Goal: Use online tool/utility: Utilize a website feature to perform a specific function

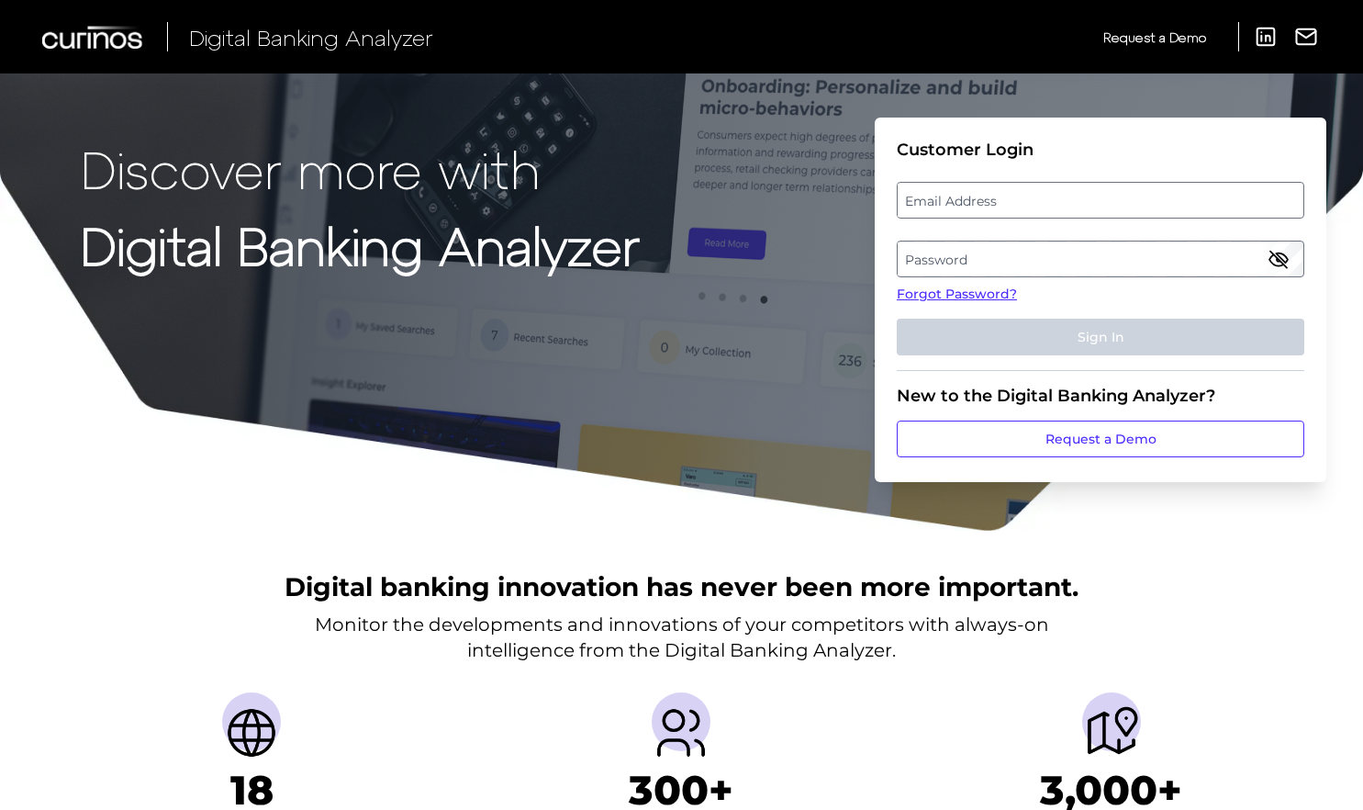
click at [965, 196] on label "Email Address" at bounding box center [1100, 200] width 405 height 33
click at [965, 196] on input "email" at bounding box center [1101, 200] width 408 height 37
click at [969, 206] on input "Email Address" at bounding box center [1101, 200] width 408 height 37
type input "[EMAIL_ADDRESS][DOMAIN_NAME]"
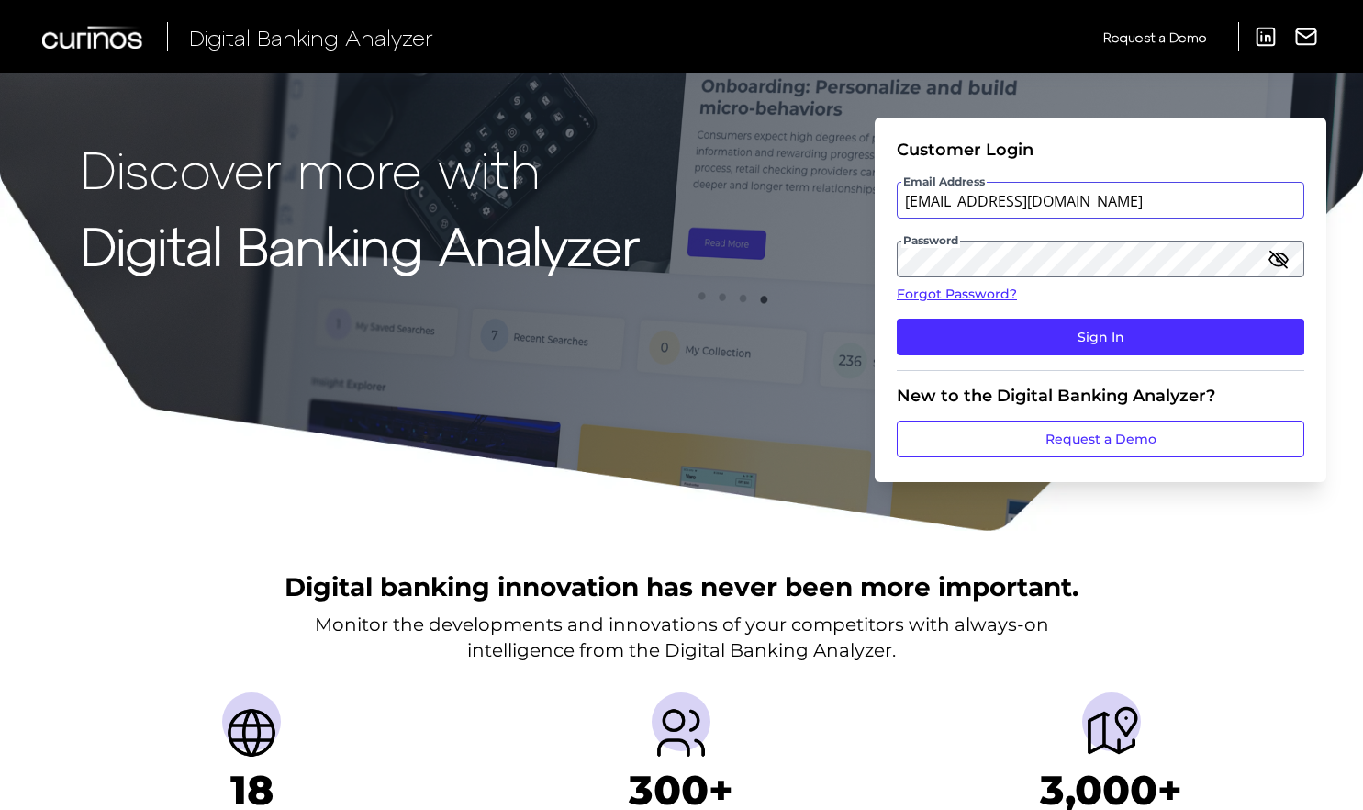
click at [897, 319] on button "Sign In" at bounding box center [1101, 337] width 408 height 37
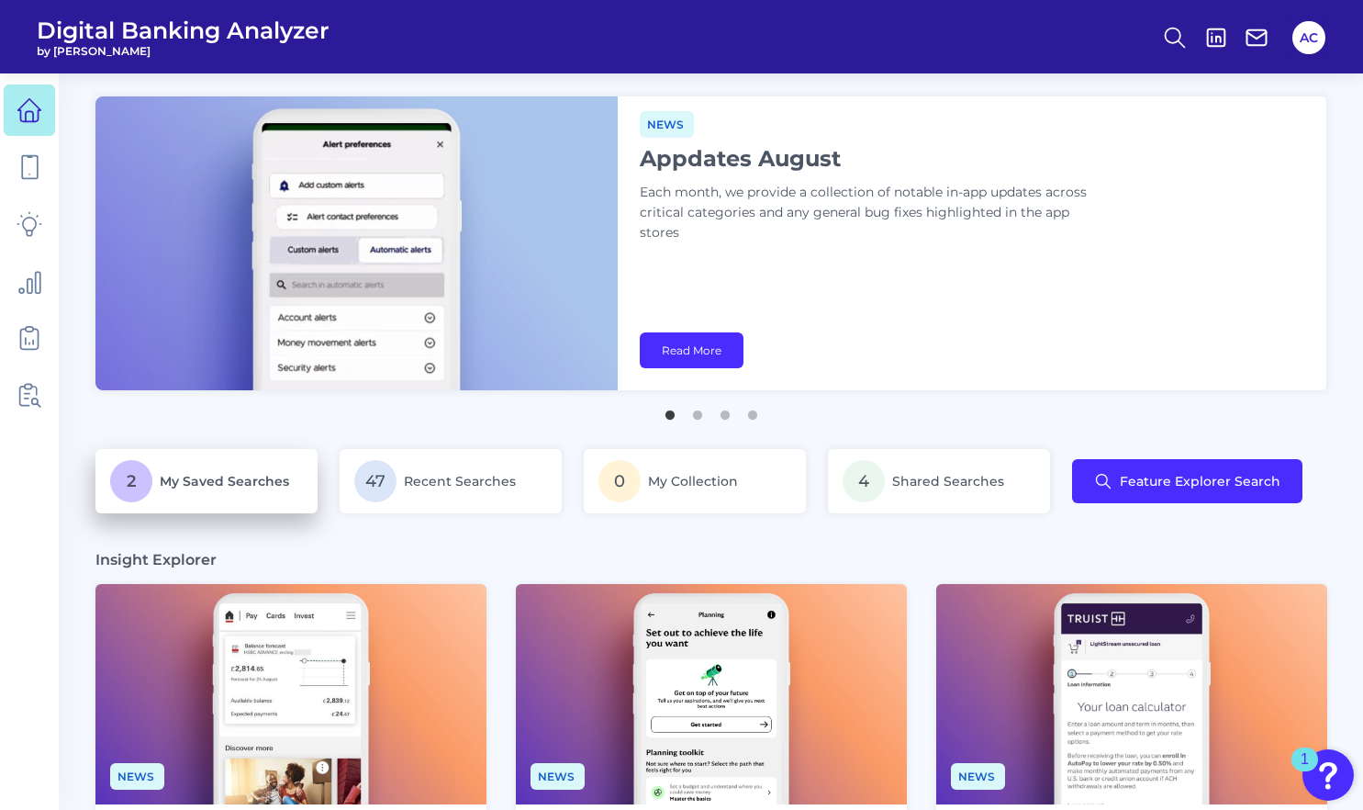
click at [237, 484] on span "My Saved Searches" at bounding box center [224, 481] width 129 height 17
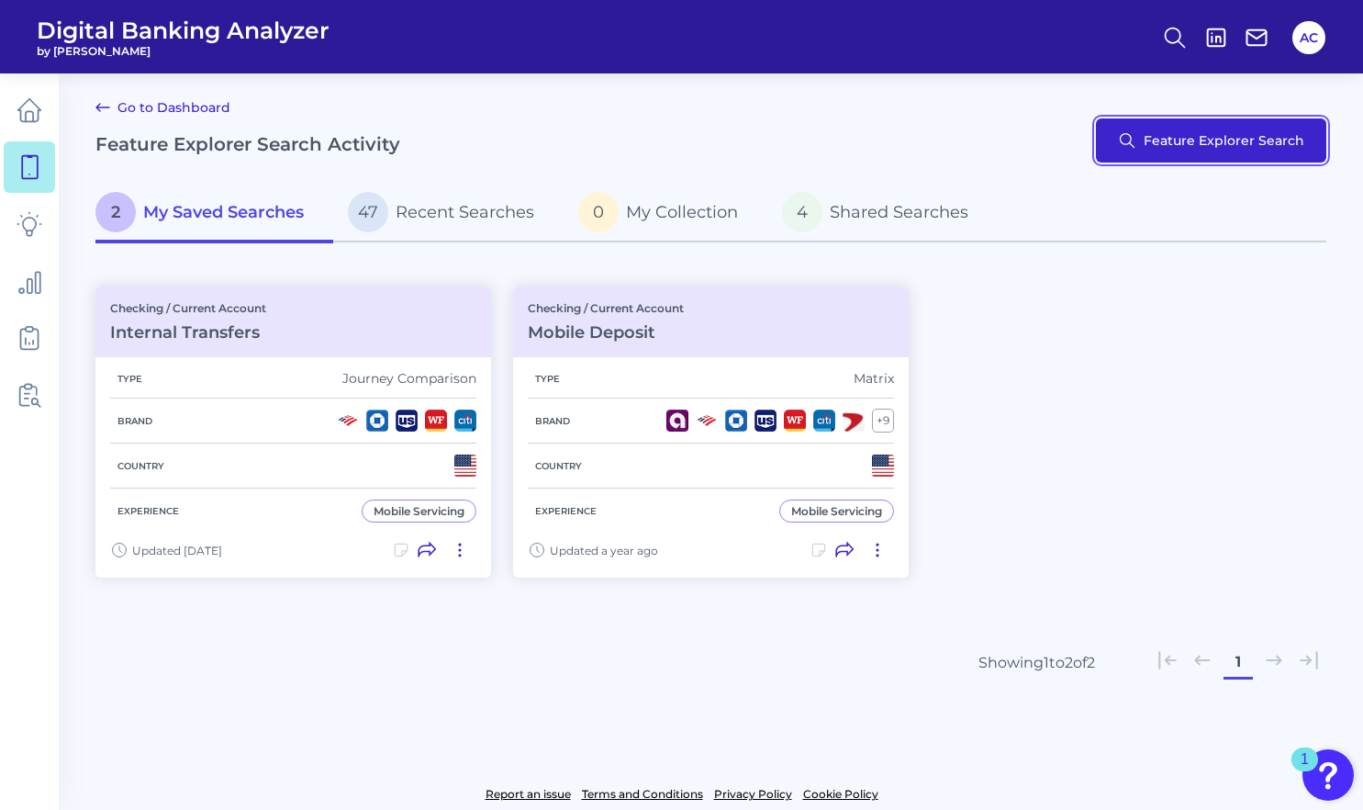
click at [1164, 137] on button "Feature Explorer Search" at bounding box center [1211, 140] width 230 height 44
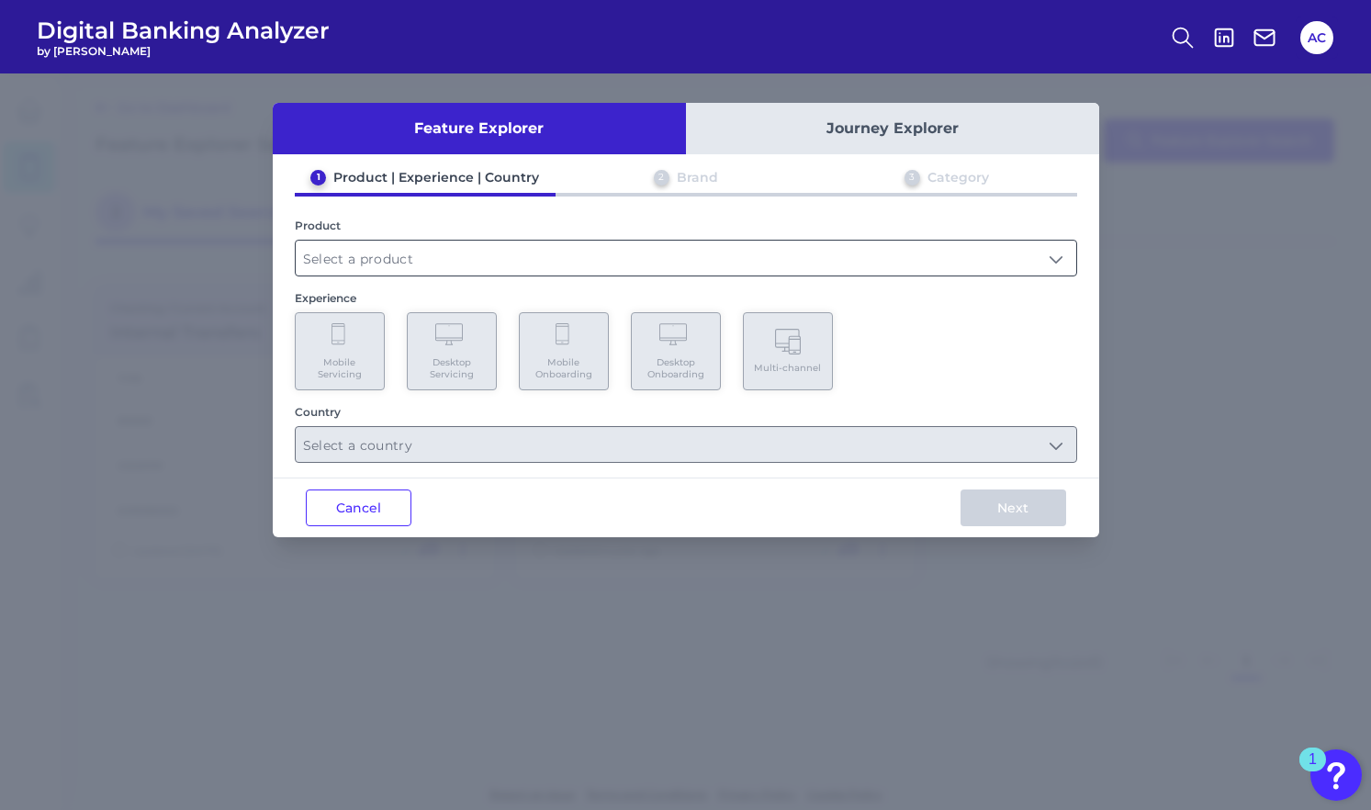
click at [465, 265] on input "text" at bounding box center [686, 258] width 780 height 35
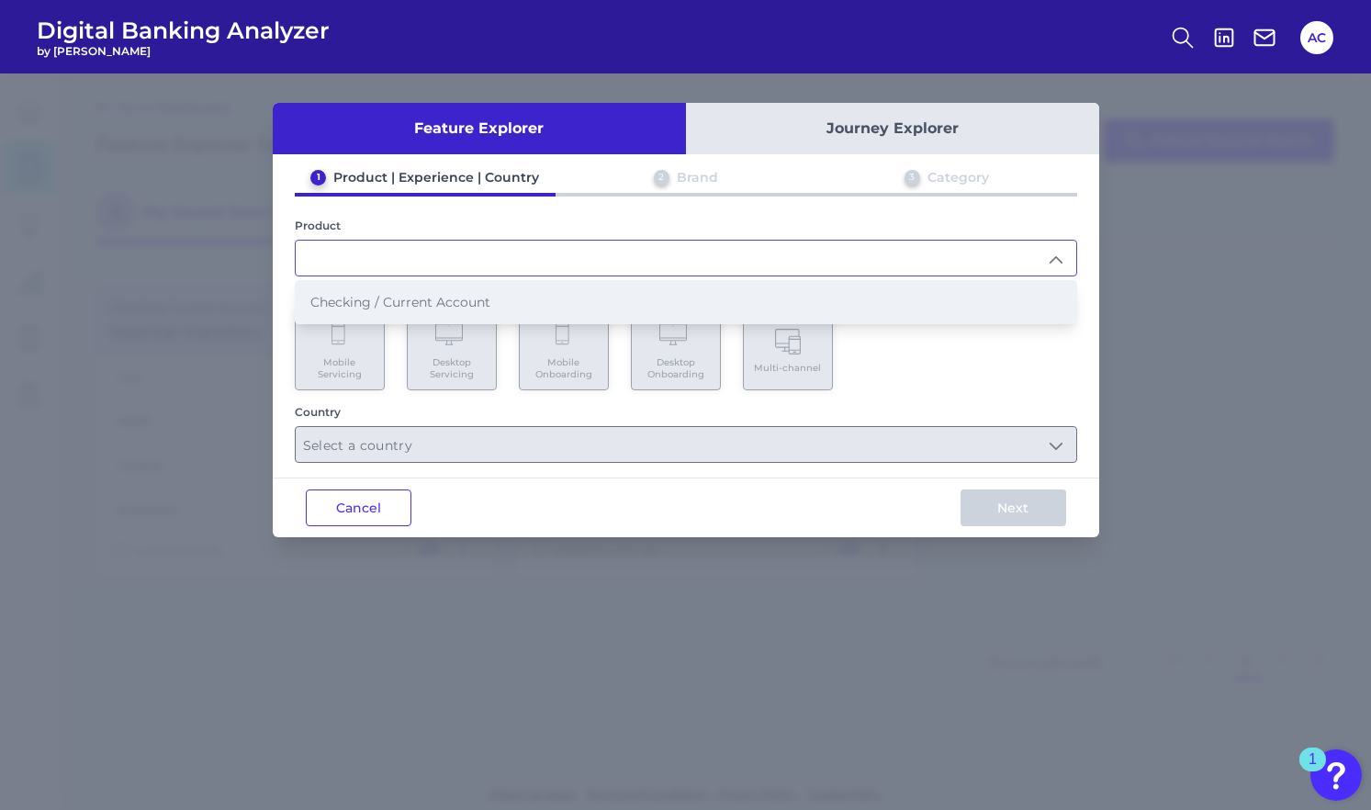
click at [442, 297] on span "Checking / Current Account" at bounding box center [400, 302] width 180 height 17
type input "Checking / Current Account"
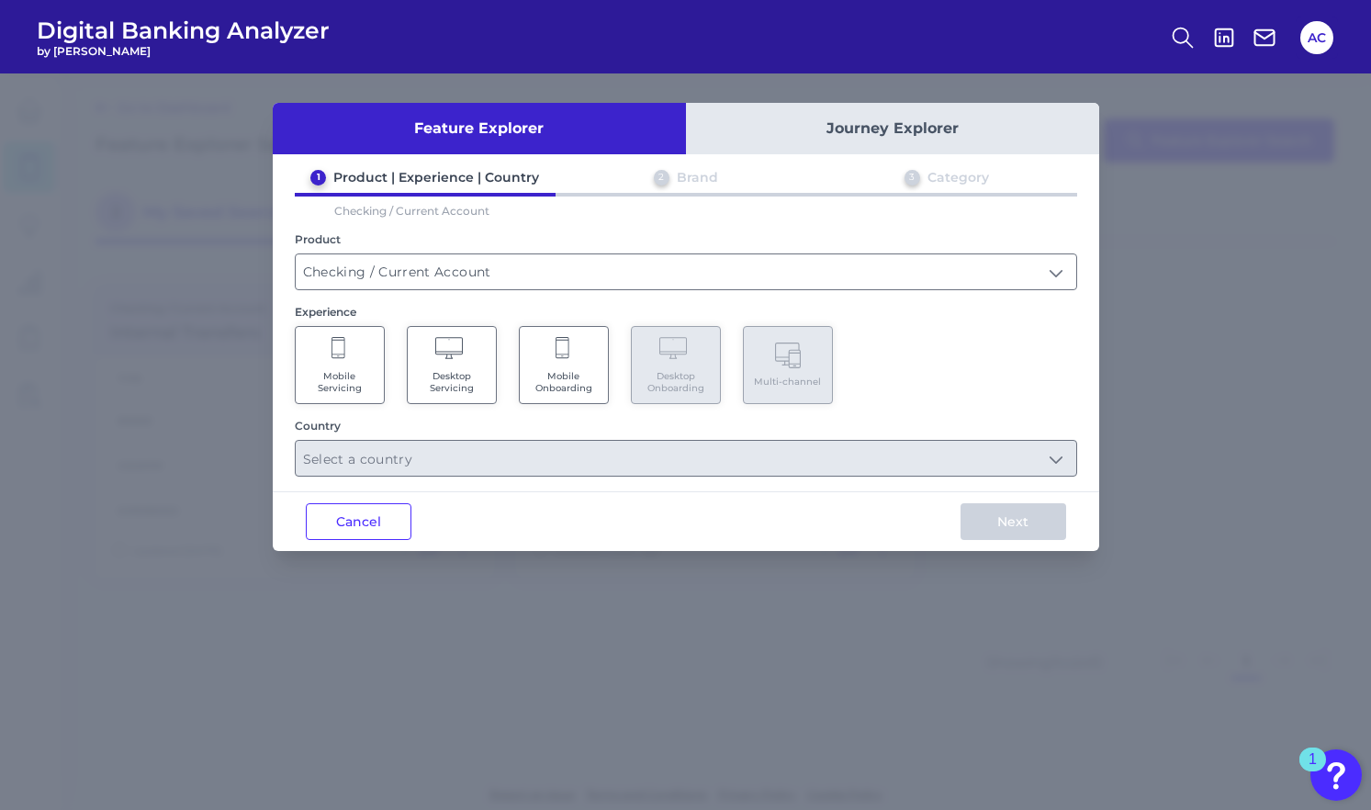
click at [489, 369] on Servicing "Desktop Servicing" at bounding box center [452, 365] width 90 height 78
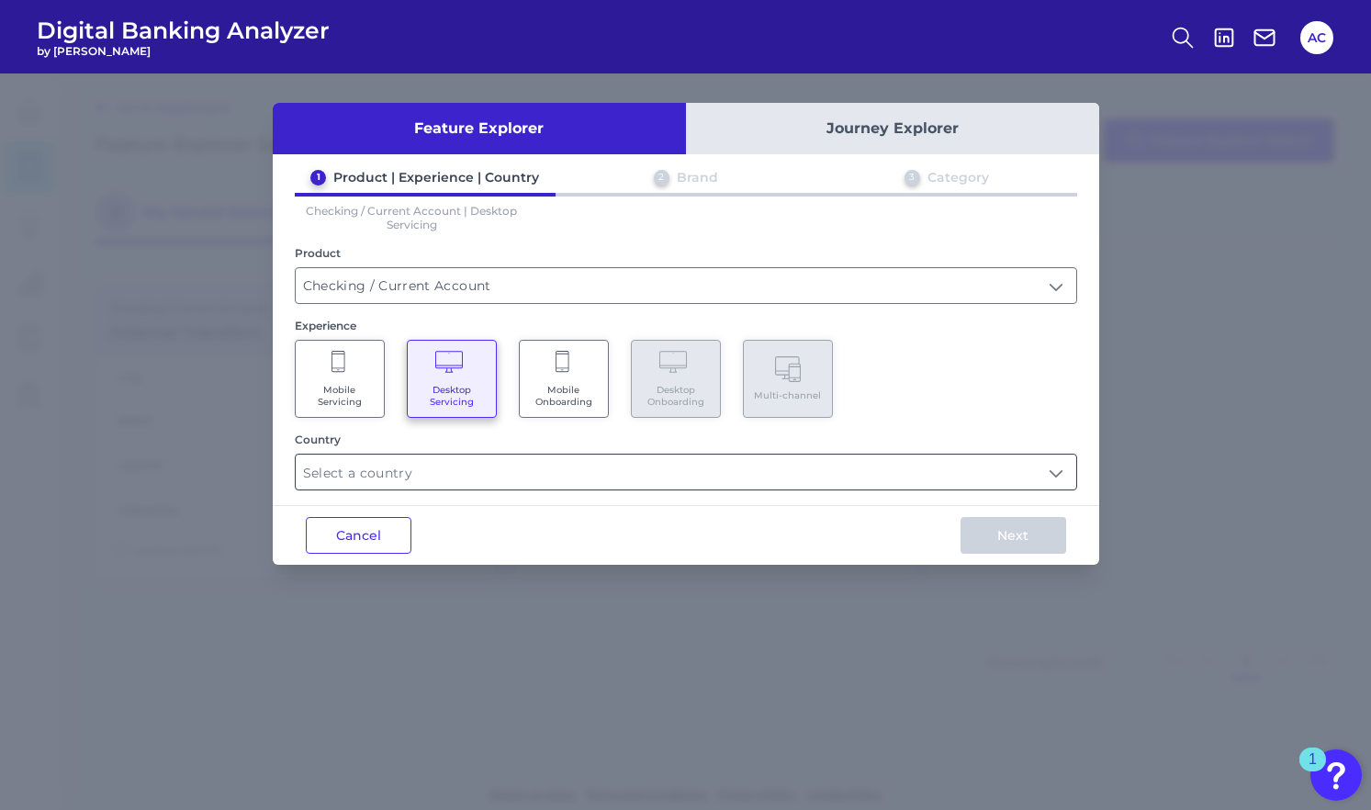
click at [429, 468] on input "text" at bounding box center [686, 471] width 780 height 35
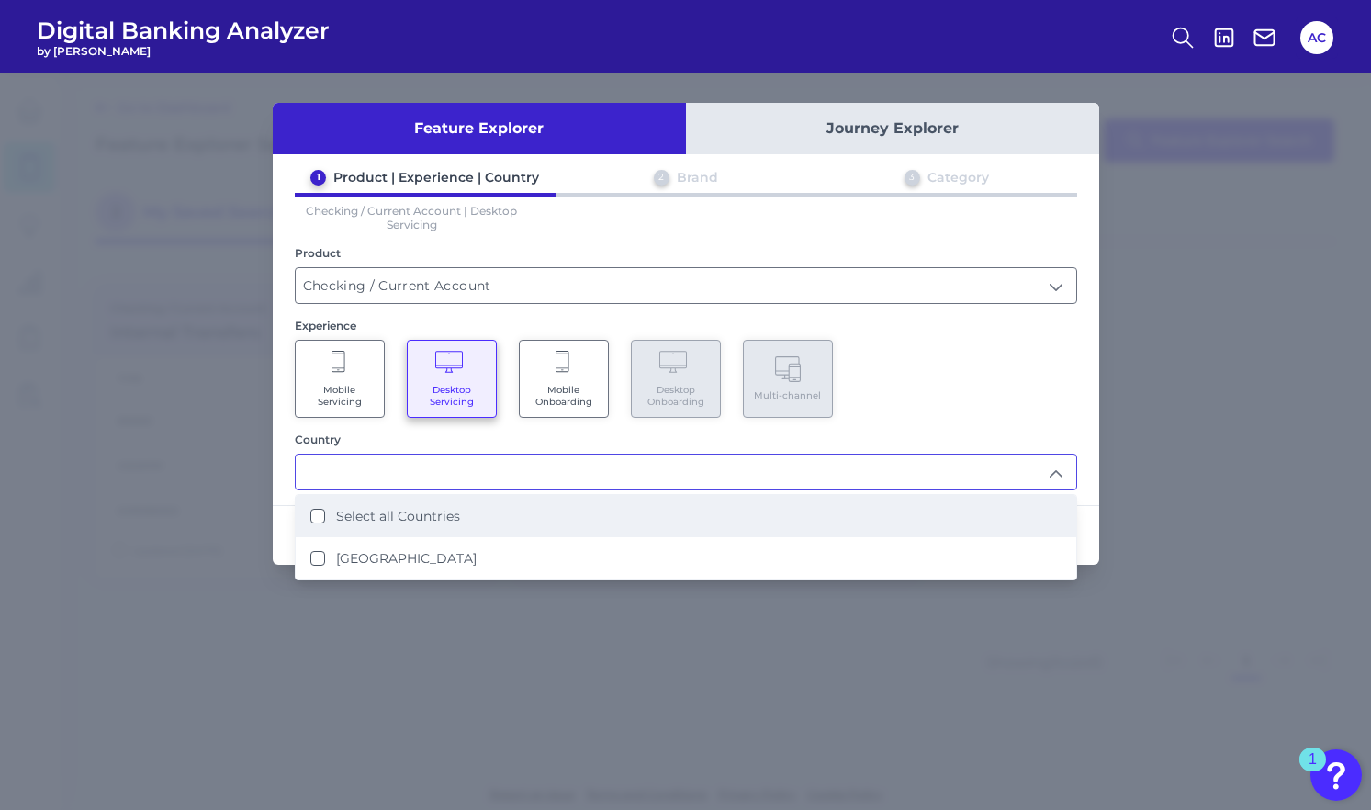
click at [357, 516] on label "Select all Countries" at bounding box center [398, 516] width 124 height 17
type input "Select all Countries"
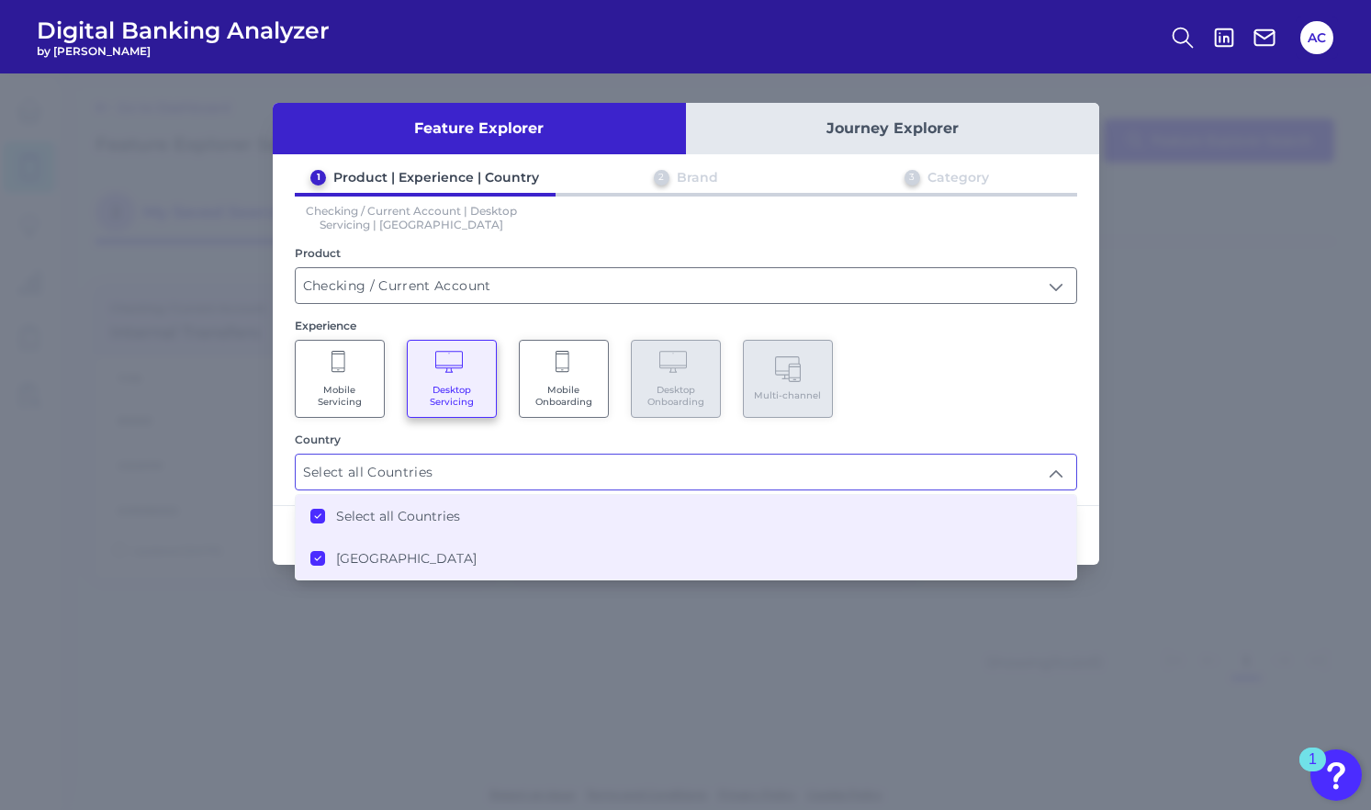
click at [927, 387] on div "Mobile Servicing Desktop Servicing Mobile Onboarding Desktop Onboarding Multi-c…" at bounding box center [686, 379] width 782 height 78
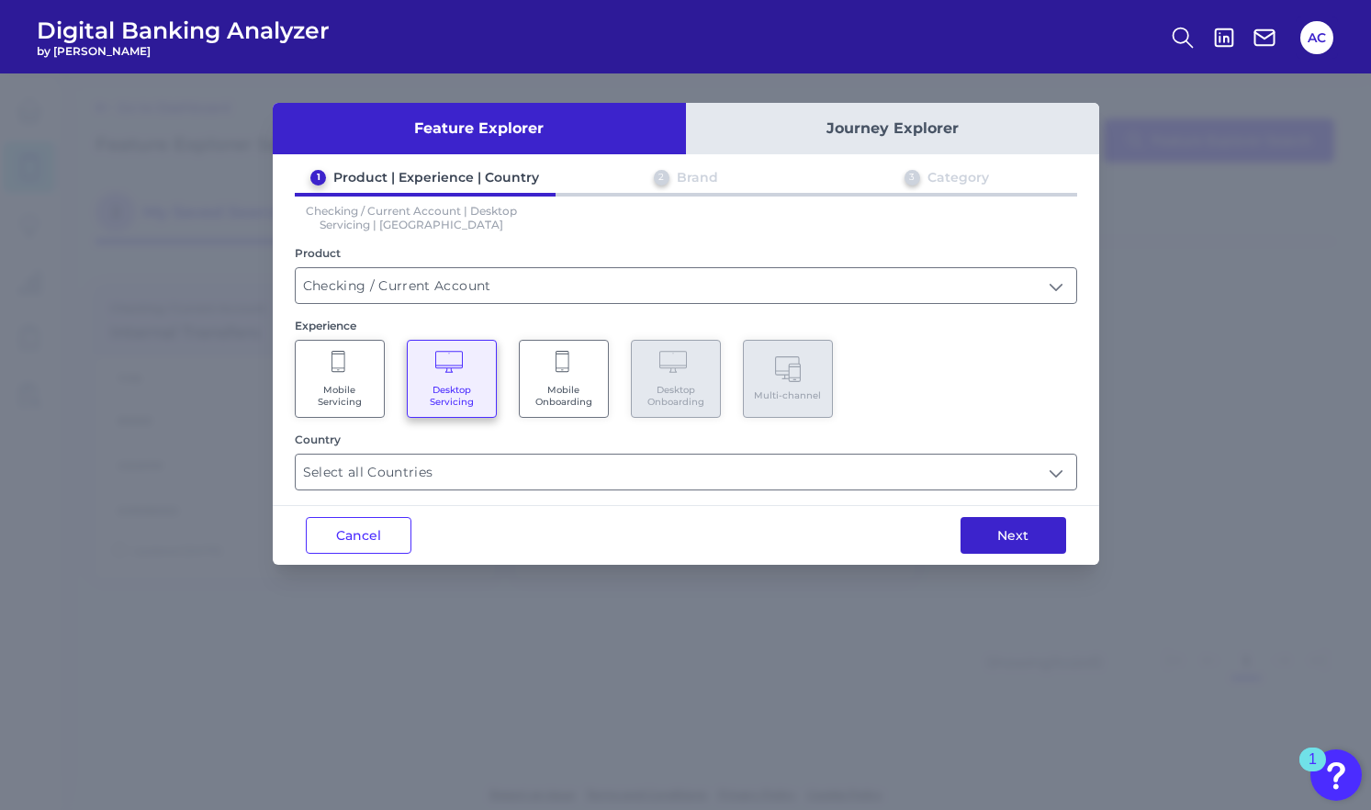
click at [1013, 525] on button "Next" at bounding box center [1013, 535] width 106 height 37
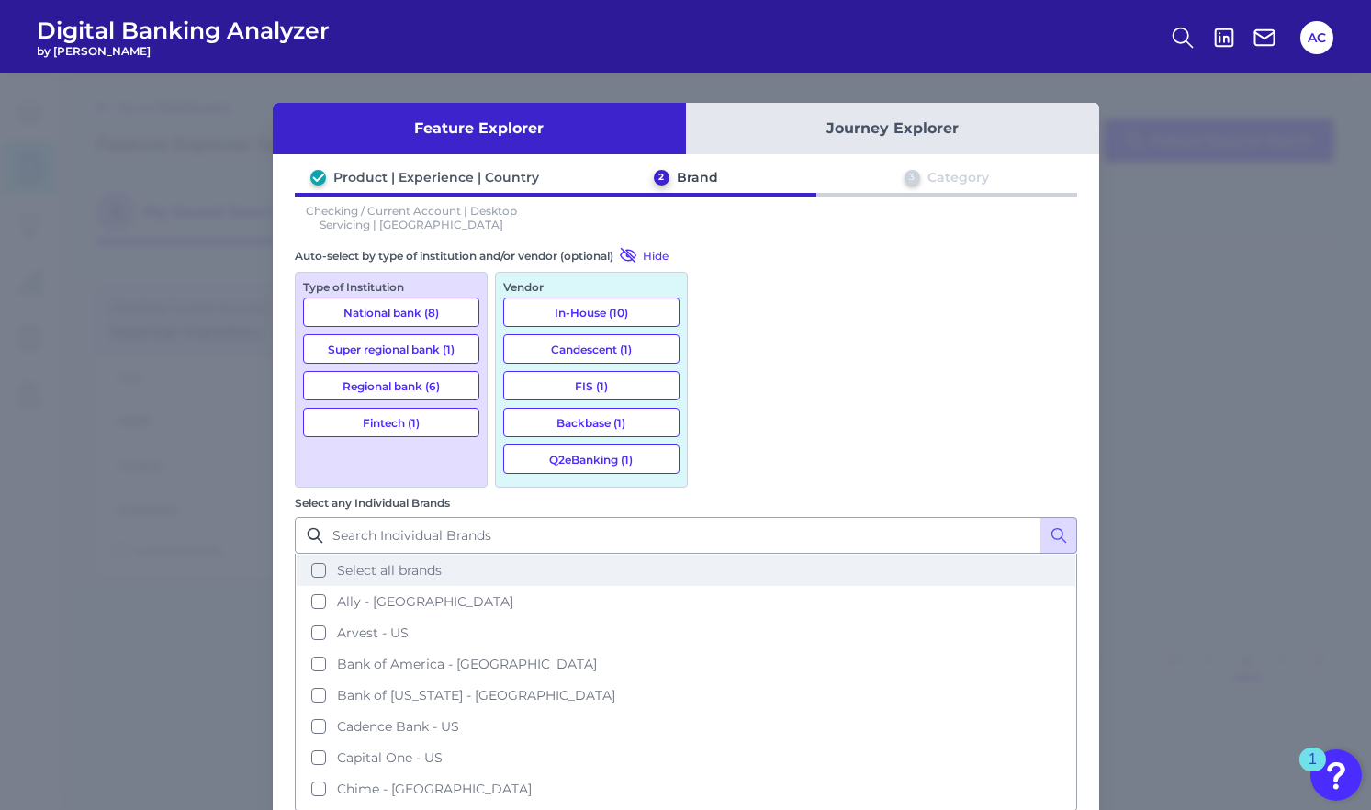
click at [712, 555] on button "Select all brands" at bounding box center [686, 570] width 779 height 31
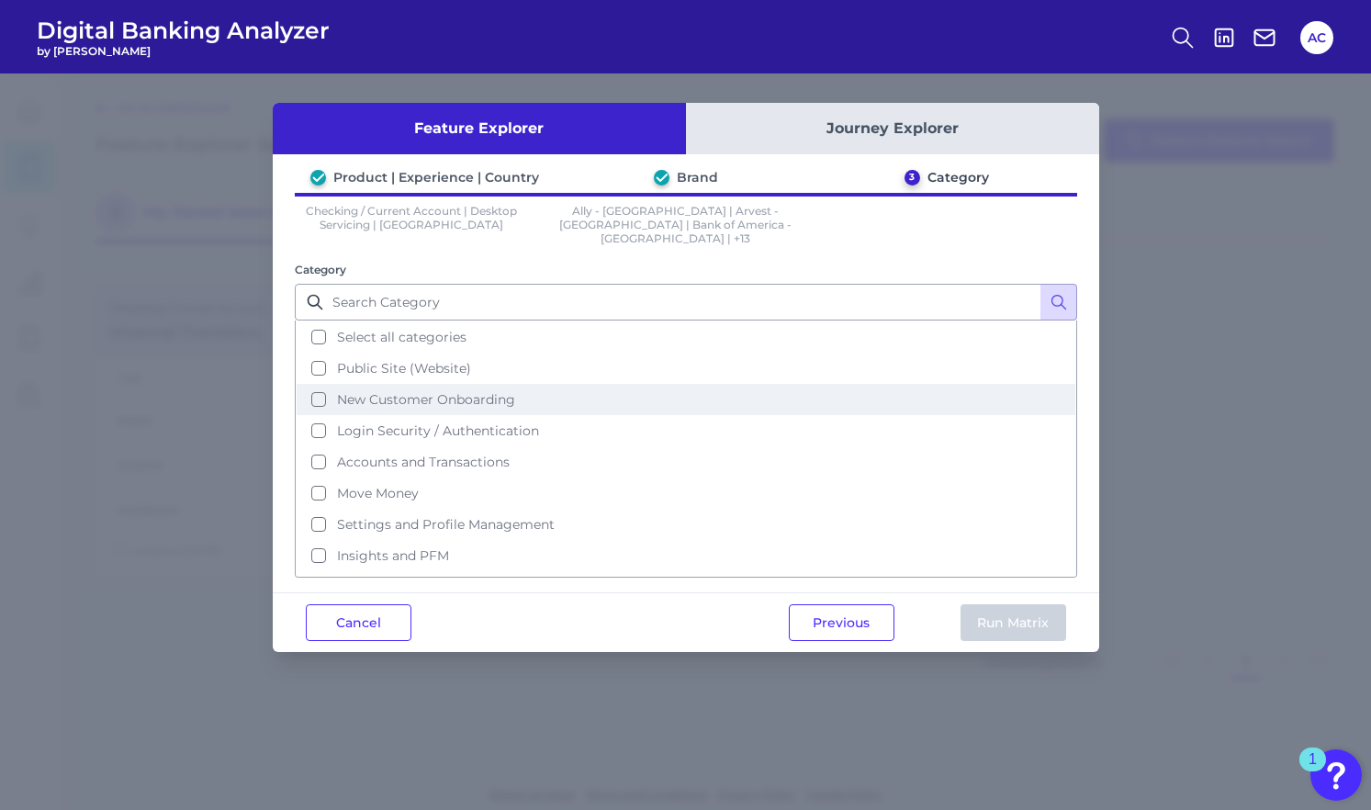
click at [461, 391] on span "New Customer Onboarding" at bounding box center [426, 399] width 178 height 17
click at [995, 612] on button "Run Matrix" at bounding box center [1013, 622] width 106 height 37
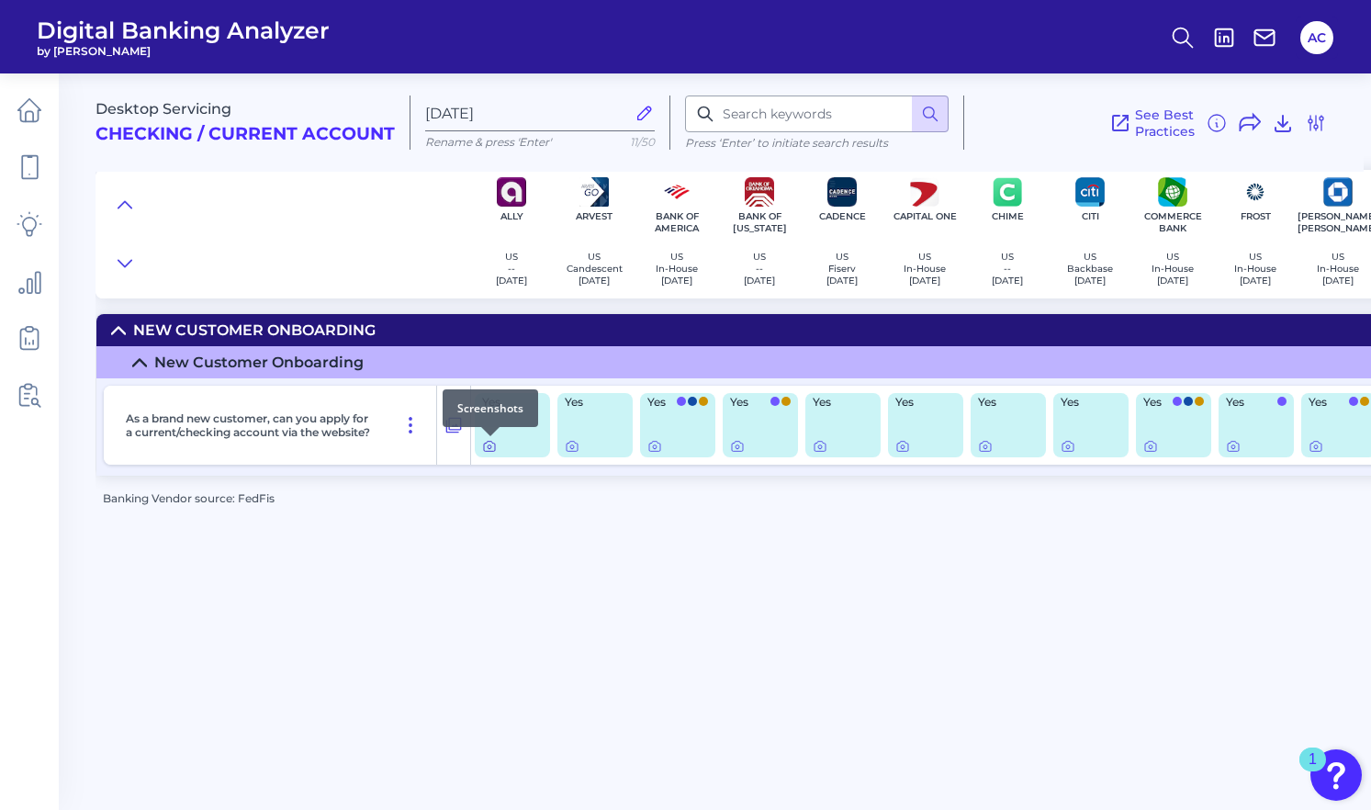
click at [490, 448] on icon at bounding box center [489, 446] width 15 height 15
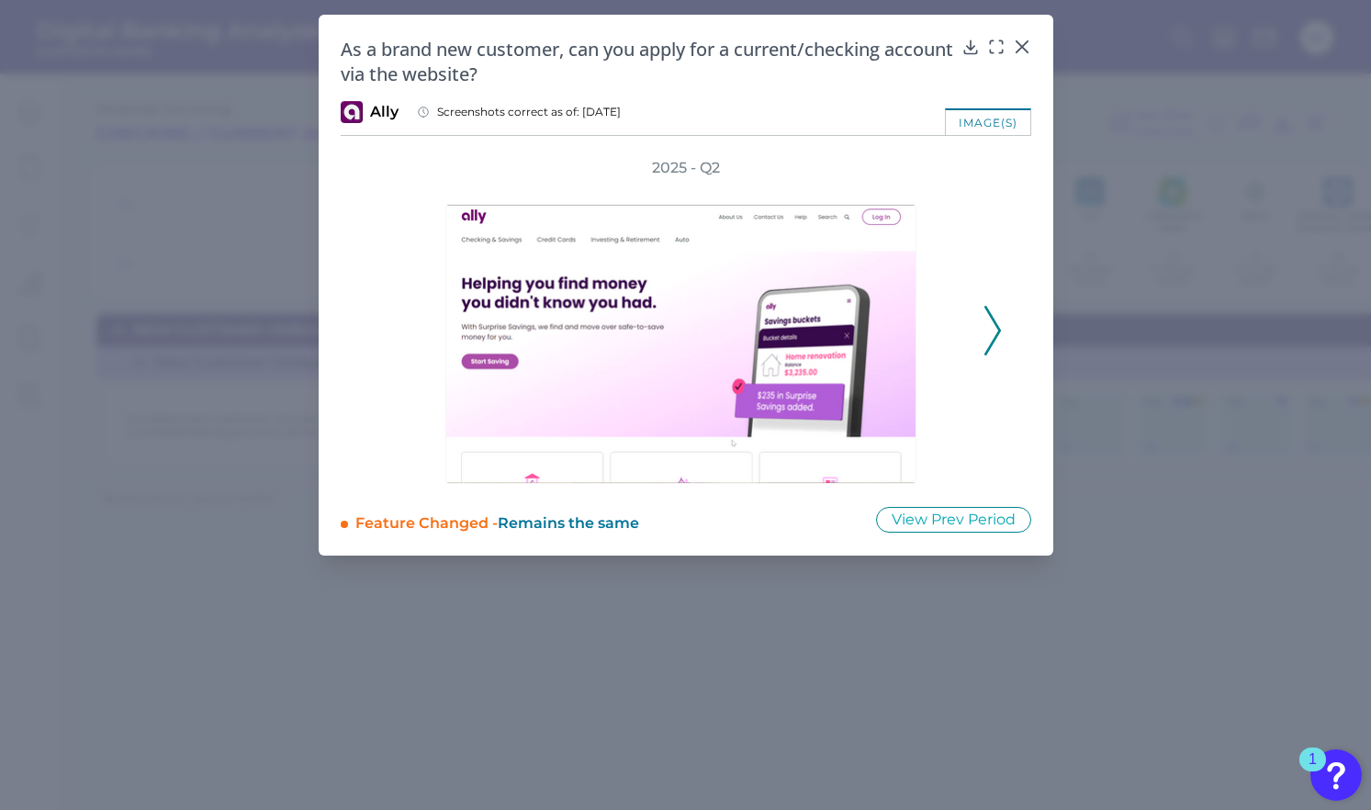
click at [995, 328] on icon at bounding box center [992, 331] width 17 height 50
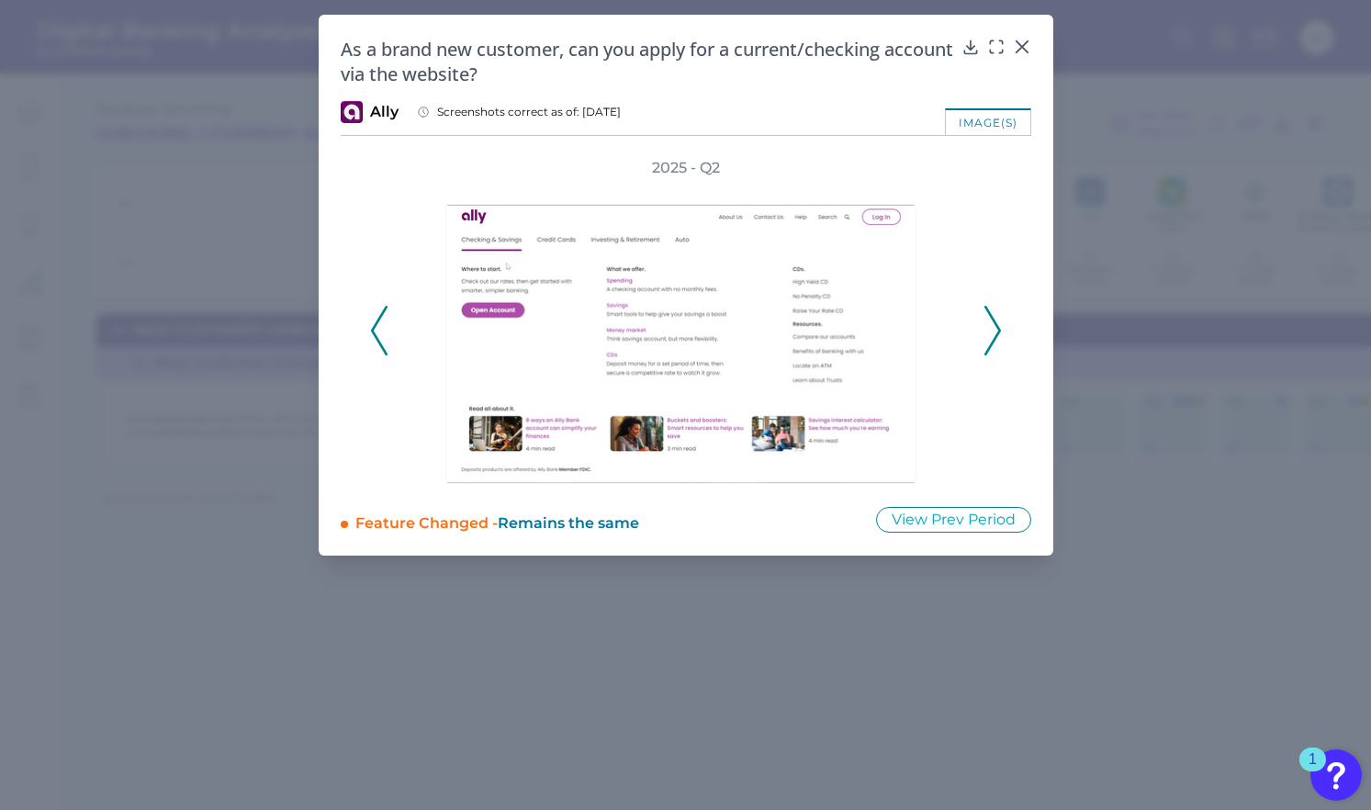
click at [995, 328] on icon at bounding box center [992, 331] width 17 height 50
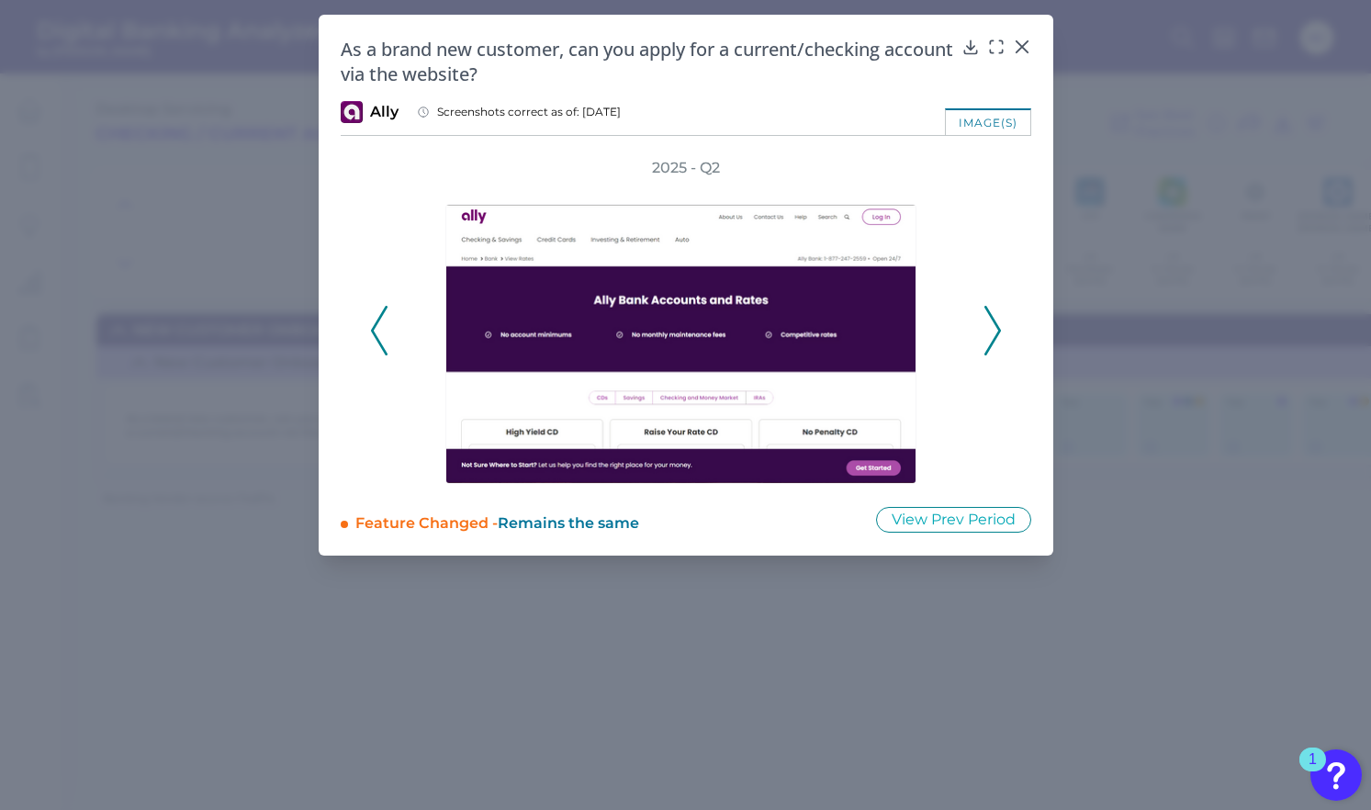
click at [995, 329] on icon at bounding box center [992, 331] width 17 height 50
click at [997, 330] on icon at bounding box center [992, 331] width 17 height 50
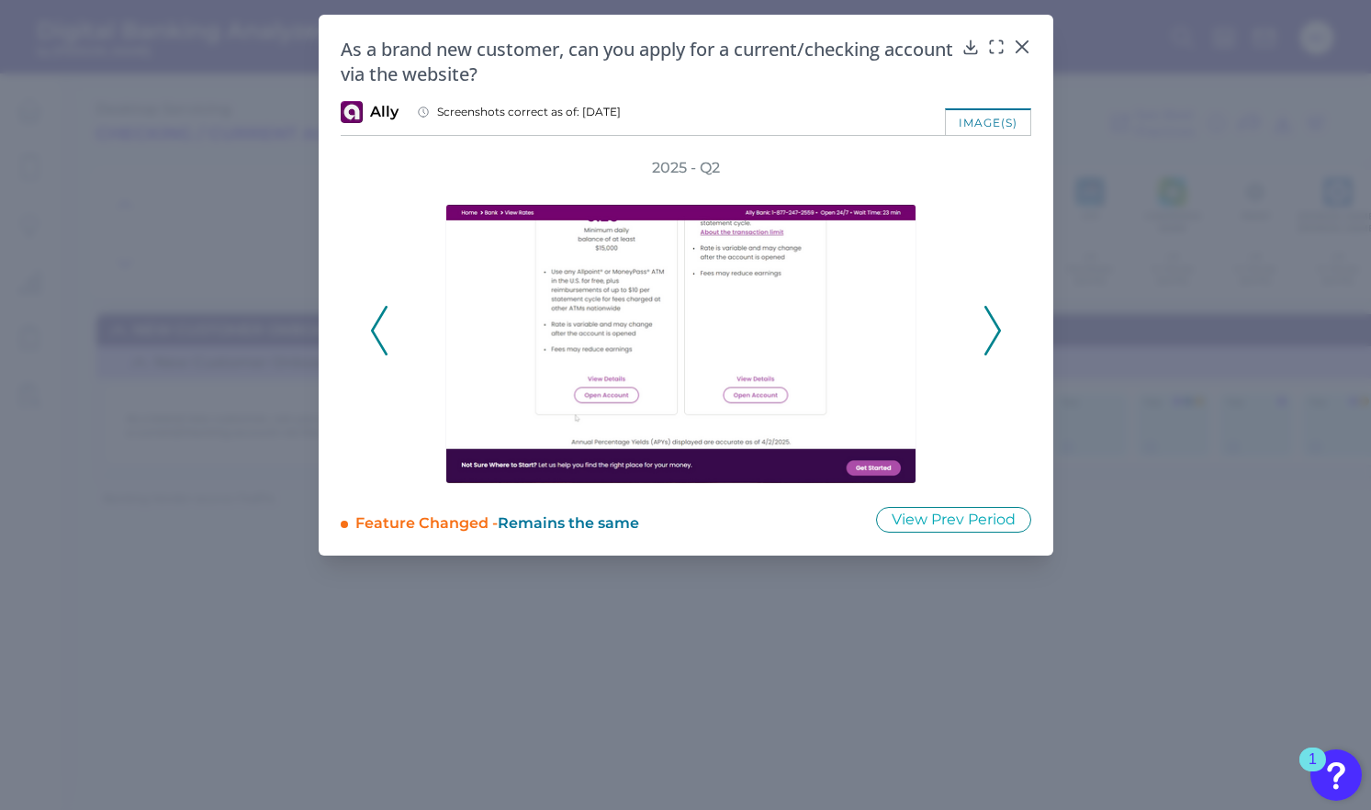
click at [998, 331] on polyline at bounding box center [992, 331] width 14 height 47
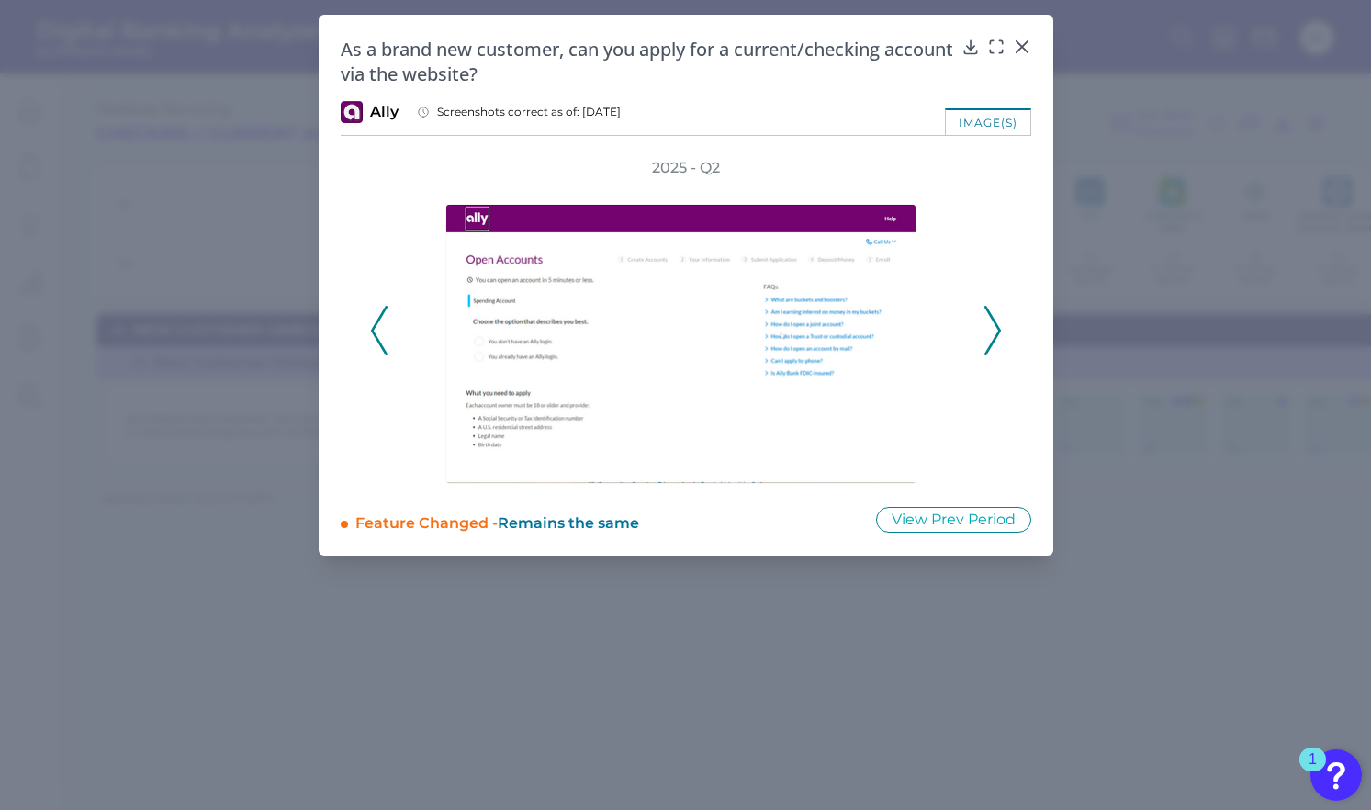
click at [998, 332] on polyline at bounding box center [992, 331] width 14 height 47
click at [1000, 334] on icon at bounding box center [992, 331] width 17 height 50
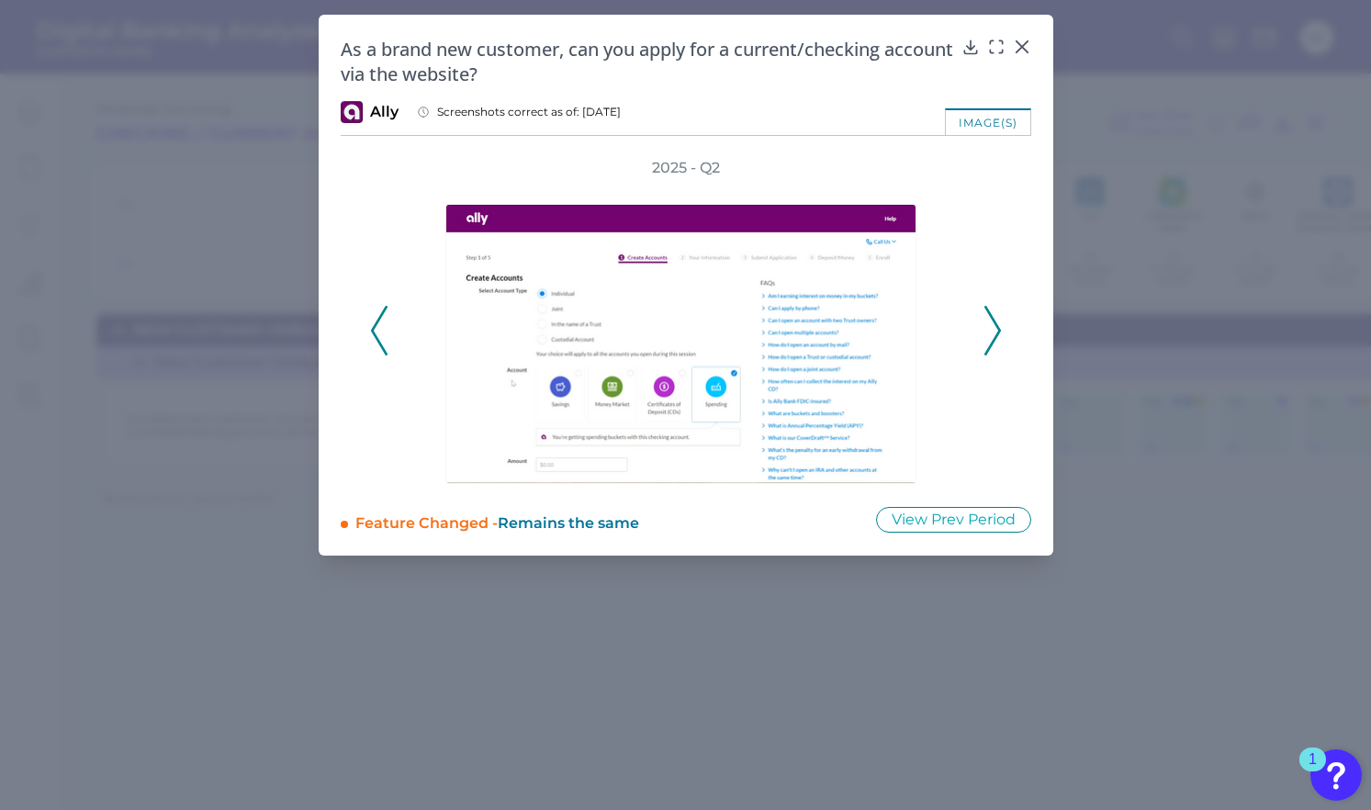
click at [1000, 334] on icon at bounding box center [992, 331] width 17 height 50
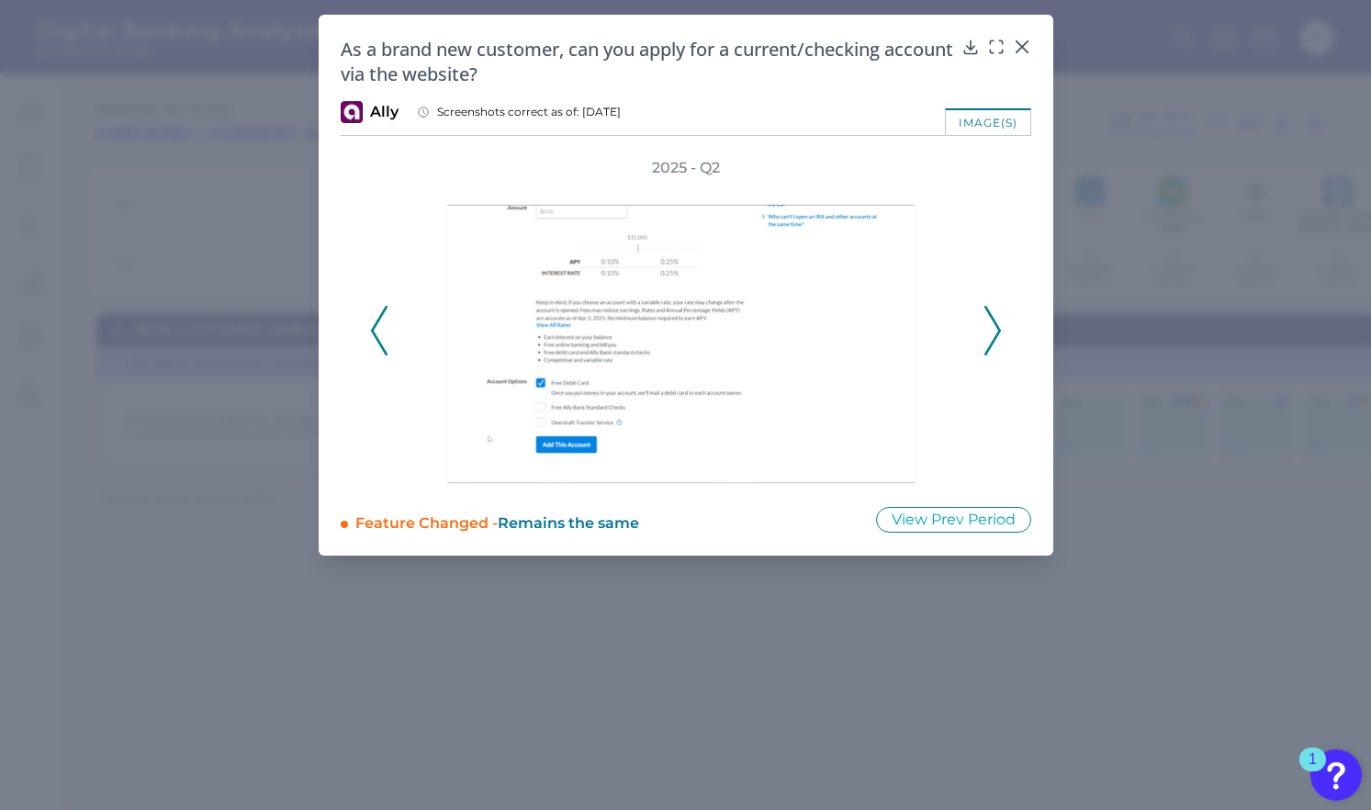
click at [1000, 334] on icon at bounding box center [992, 331] width 17 height 50
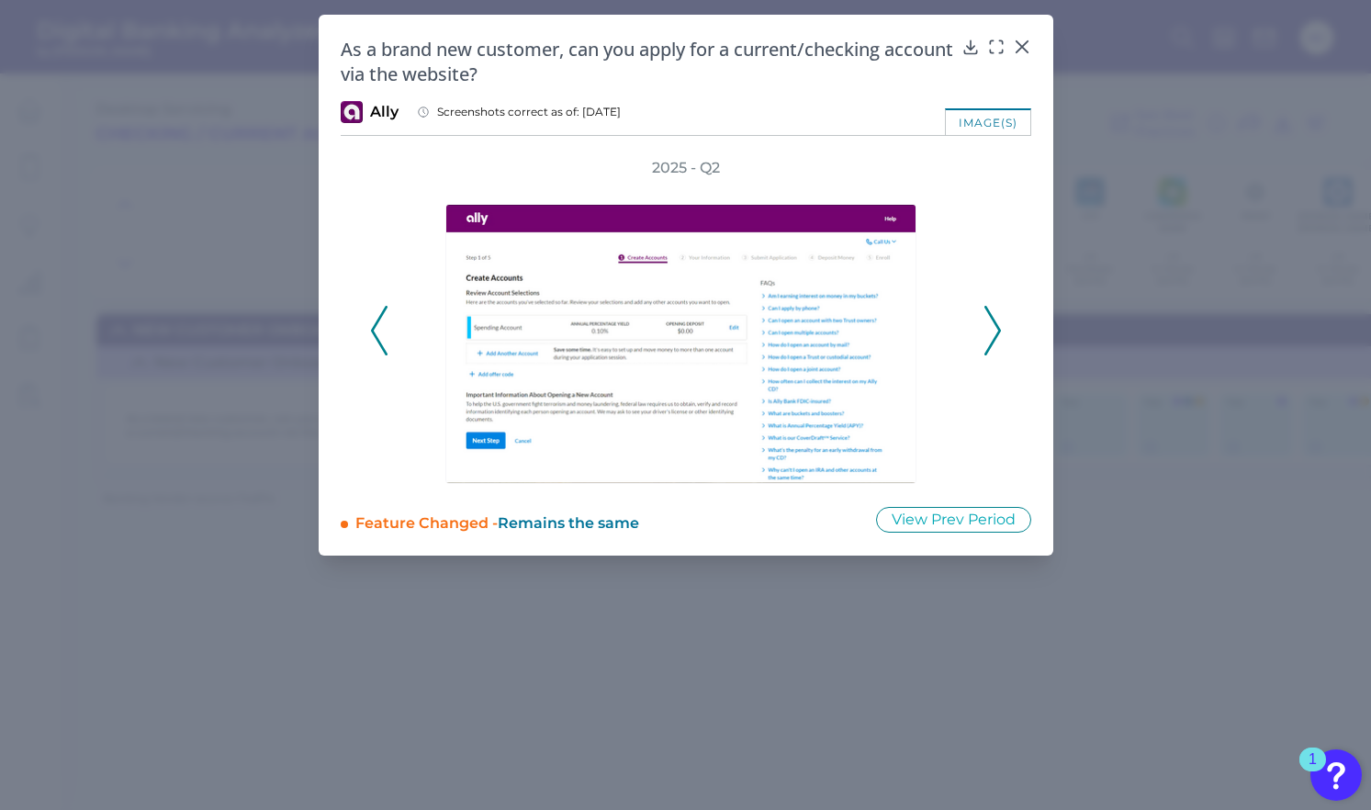
click at [1001, 335] on button at bounding box center [992, 331] width 18 height 50
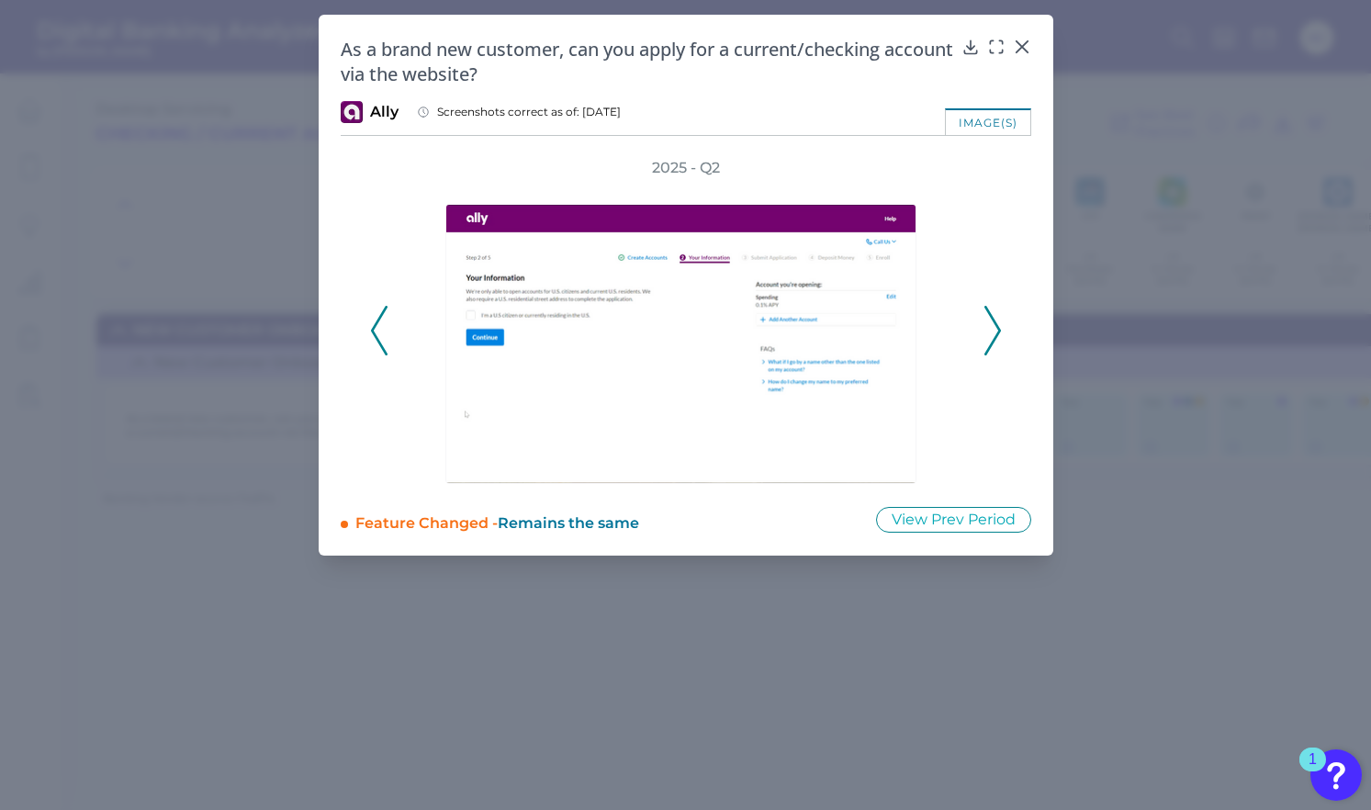
click at [1001, 335] on button at bounding box center [992, 331] width 18 height 50
click at [1001, 335] on div "2025 - Q2" at bounding box center [686, 321] width 690 height 326
click at [1002, 336] on div "2025 - Q2" at bounding box center [686, 321] width 690 height 326
click at [994, 334] on icon at bounding box center [992, 331] width 17 height 50
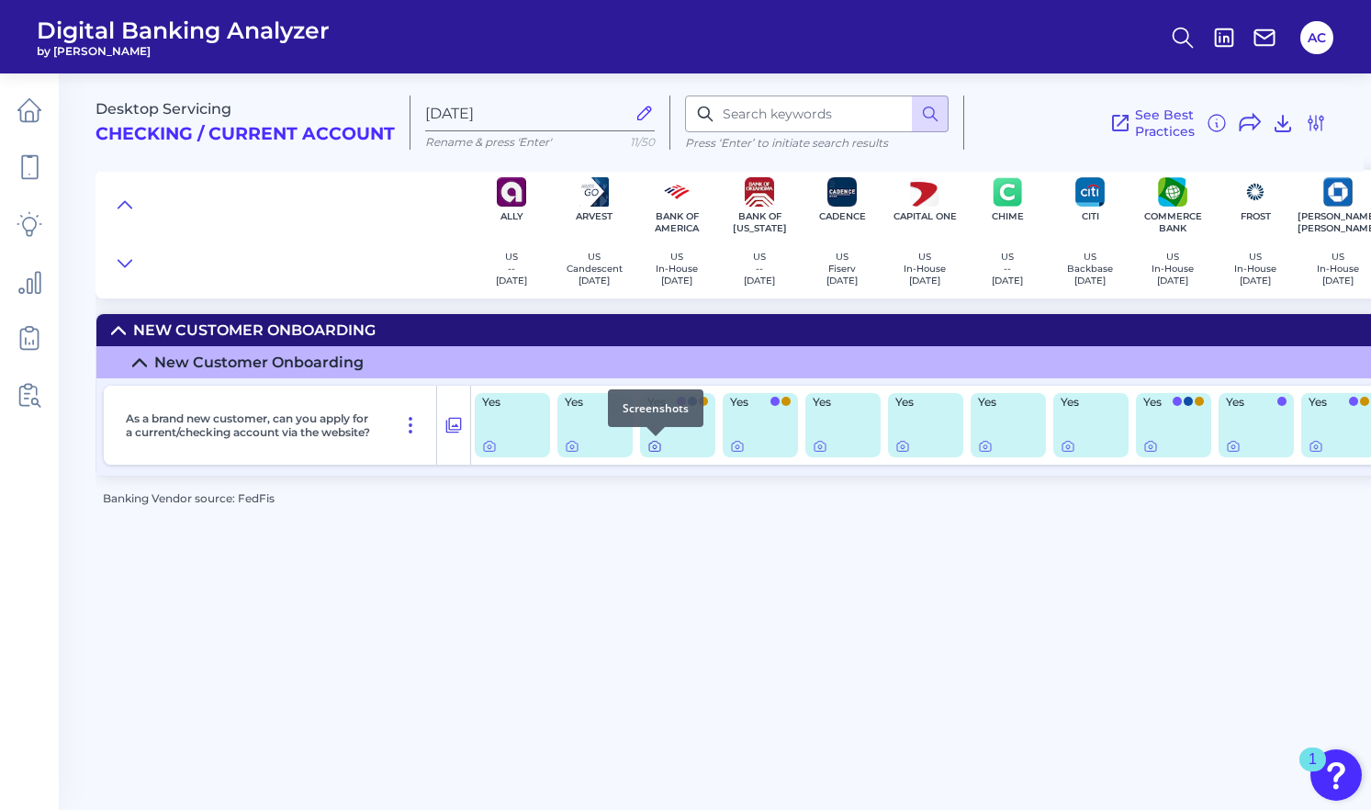
click at [650, 447] on icon at bounding box center [654, 446] width 15 height 15
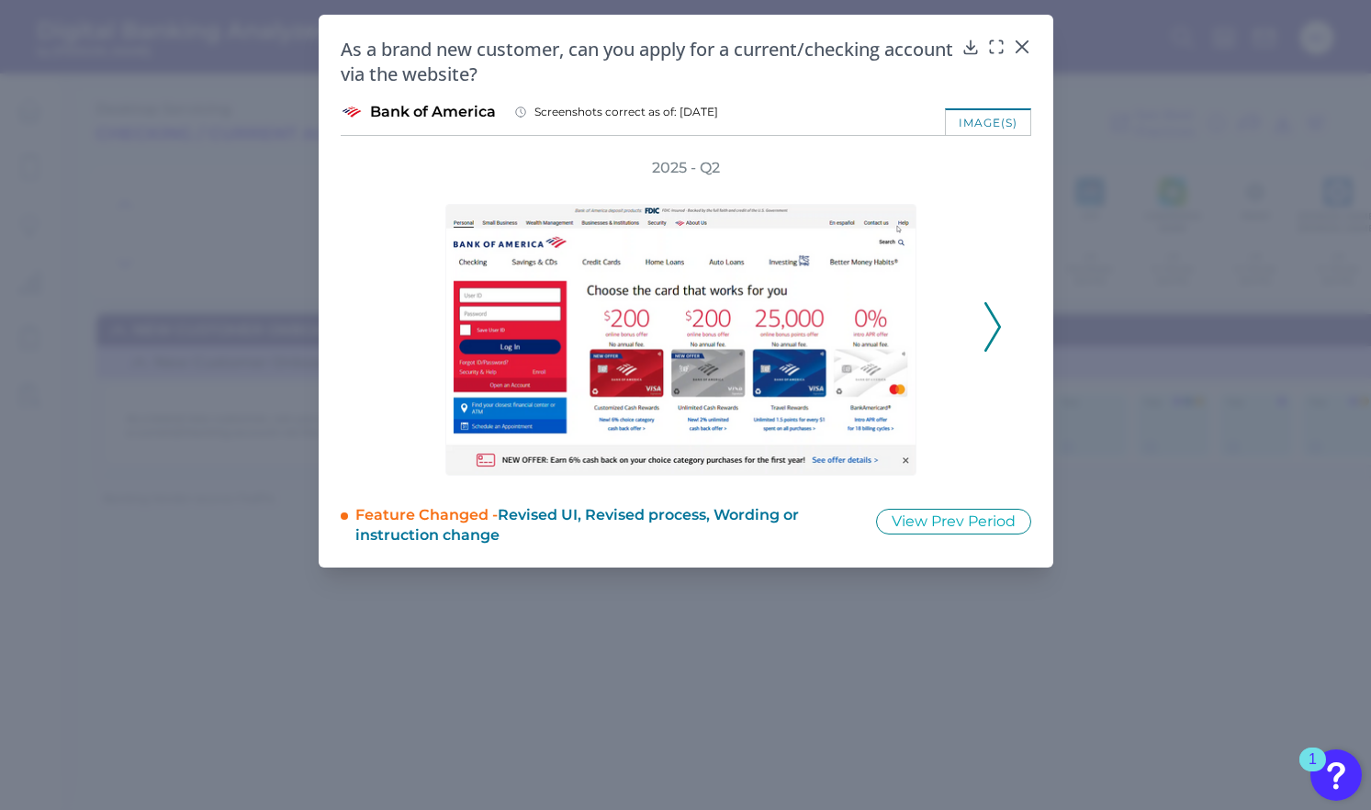
click at [990, 311] on polyline at bounding box center [992, 326] width 14 height 47
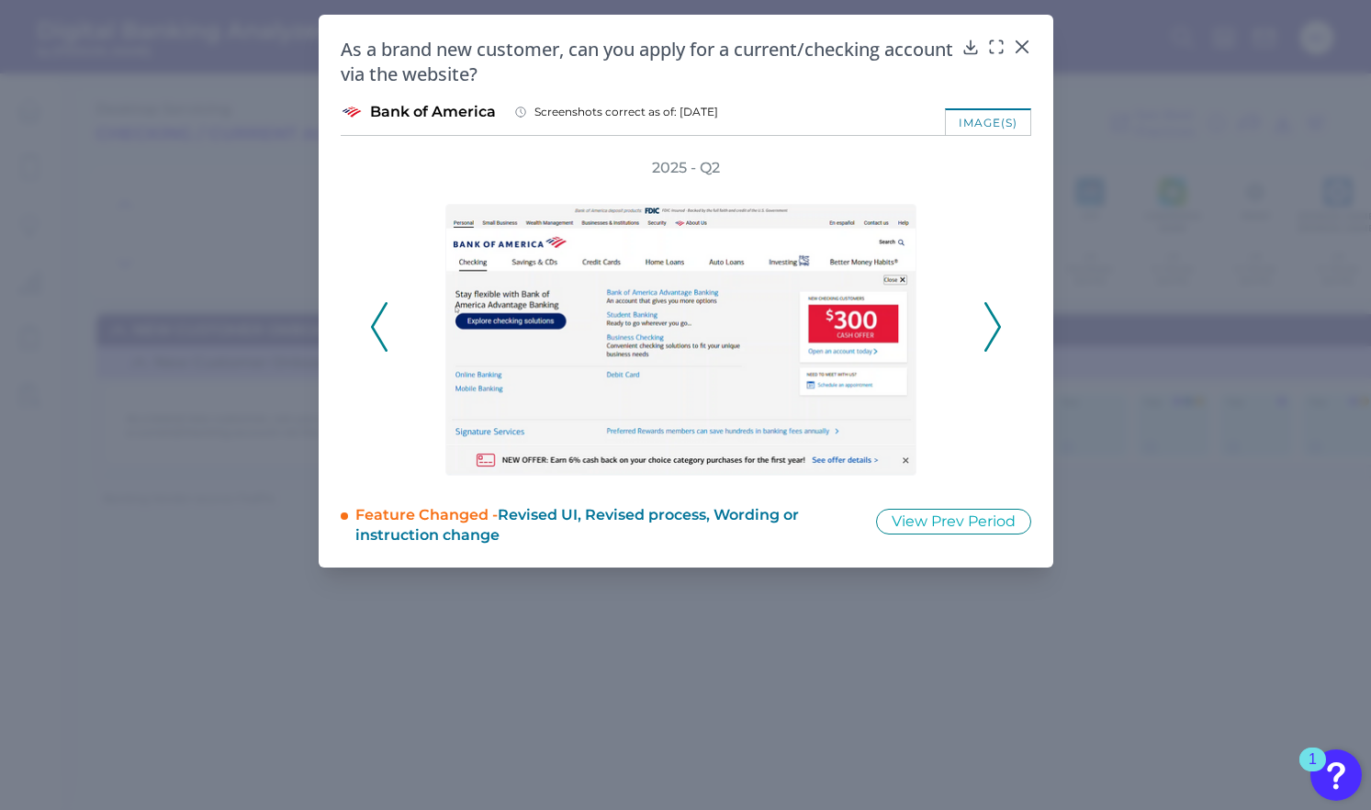
click at [990, 311] on polyline at bounding box center [992, 326] width 14 height 47
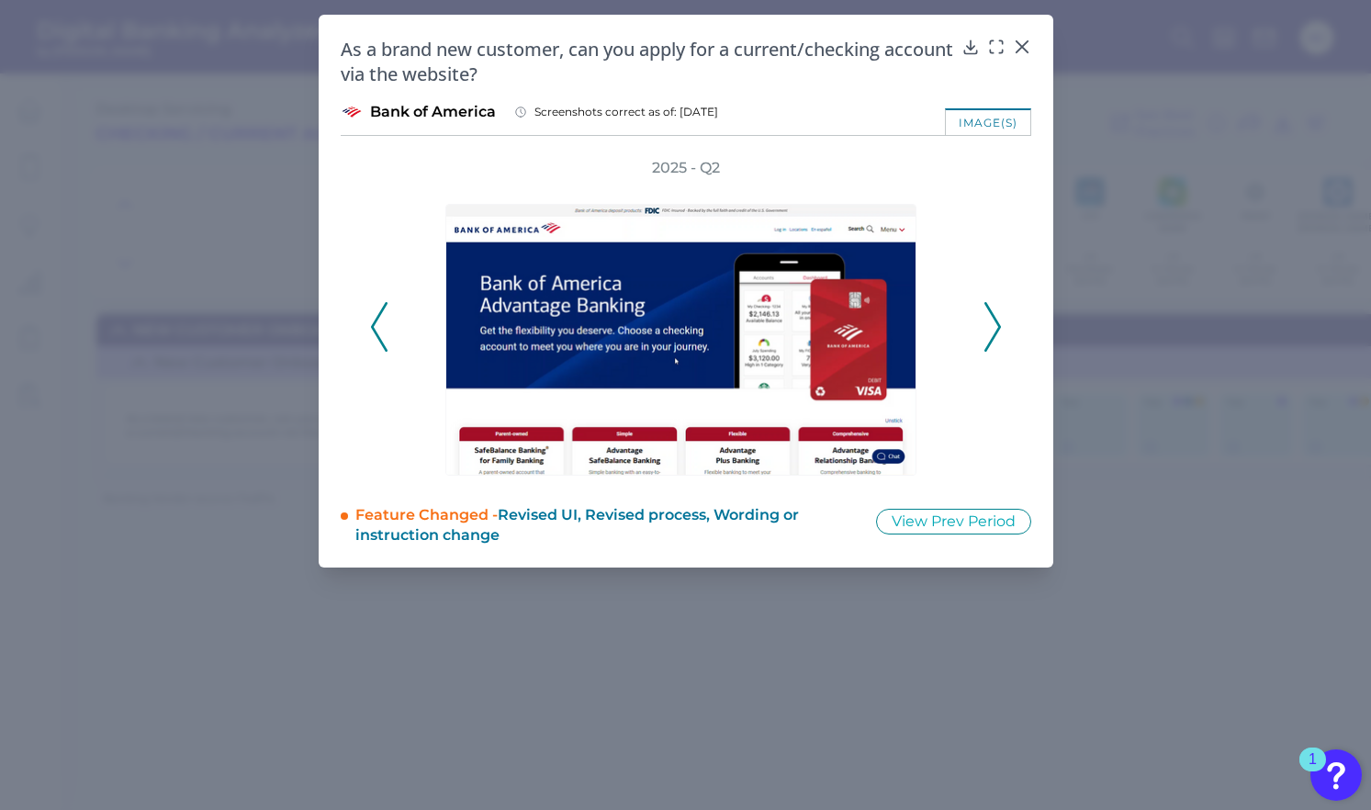
click at [990, 311] on polyline at bounding box center [992, 326] width 14 height 47
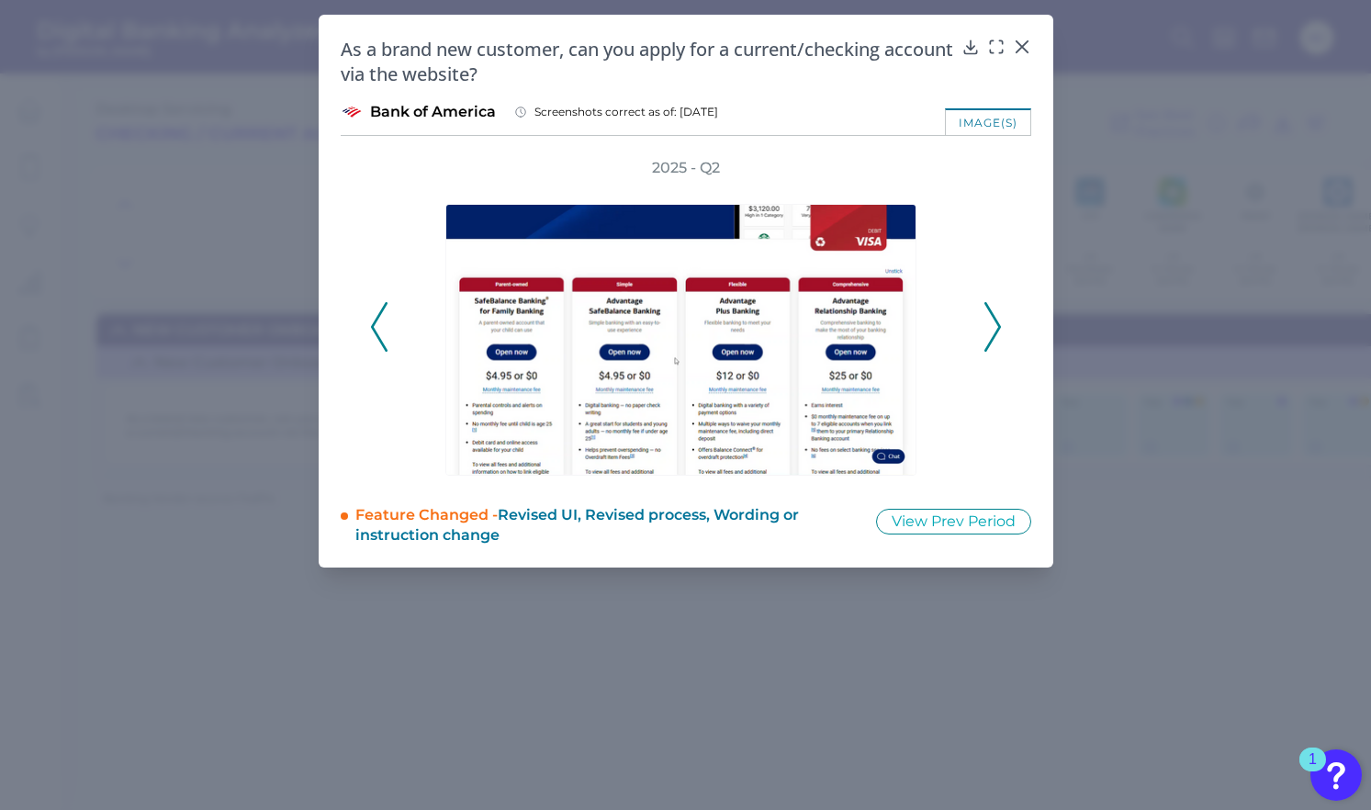
click at [990, 311] on polyline at bounding box center [992, 326] width 14 height 47
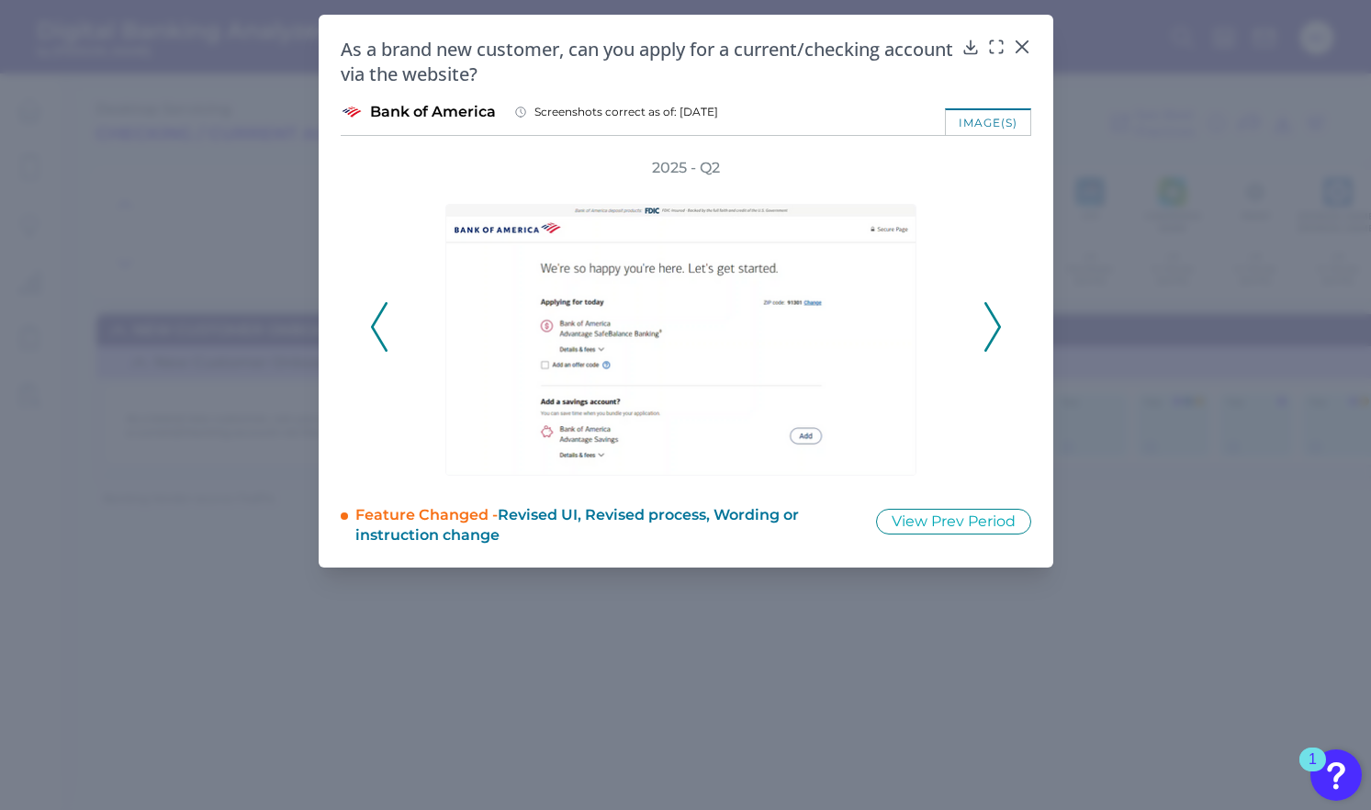
click at [990, 311] on polyline at bounding box center [992, 326] width 14 height 47
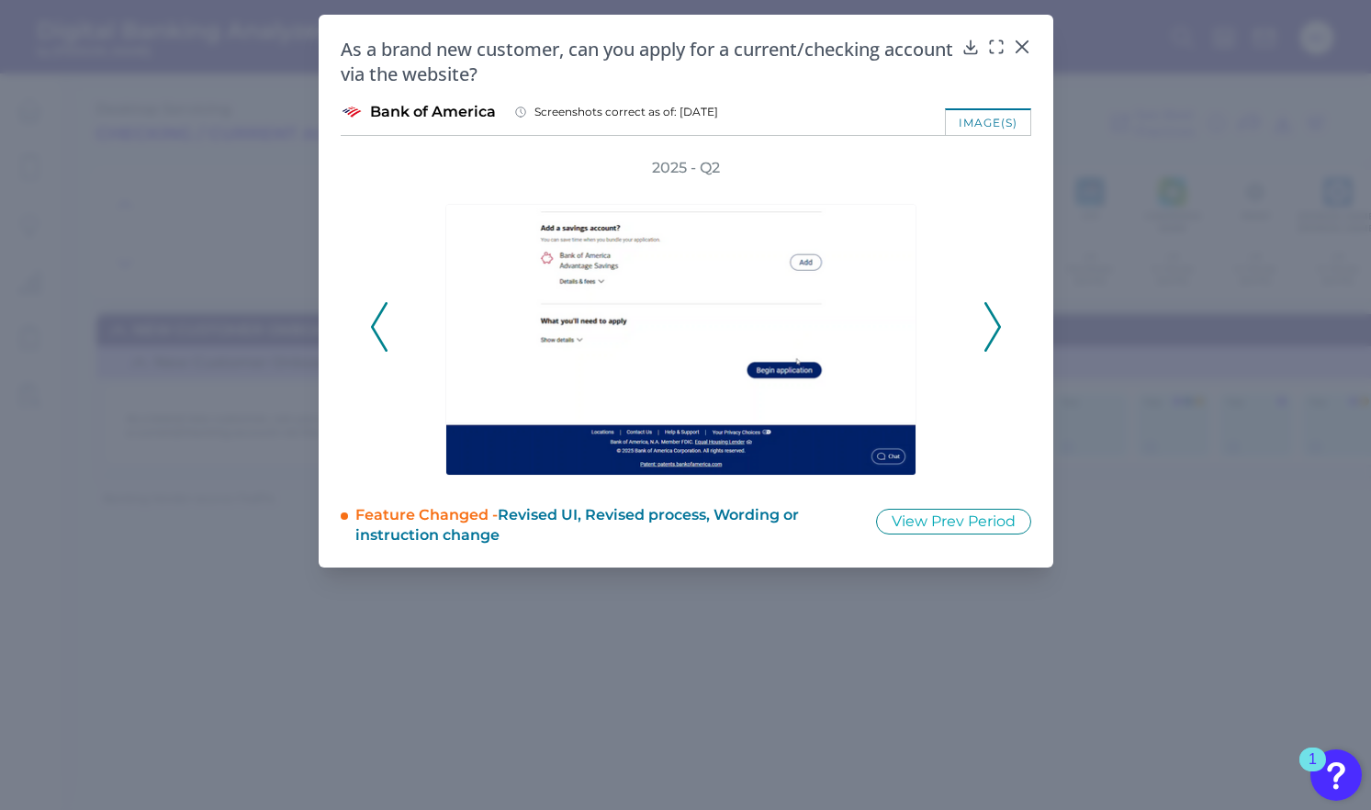
click at [990, 311] on polyline at bounding box center [992, 326] width 14 height 47
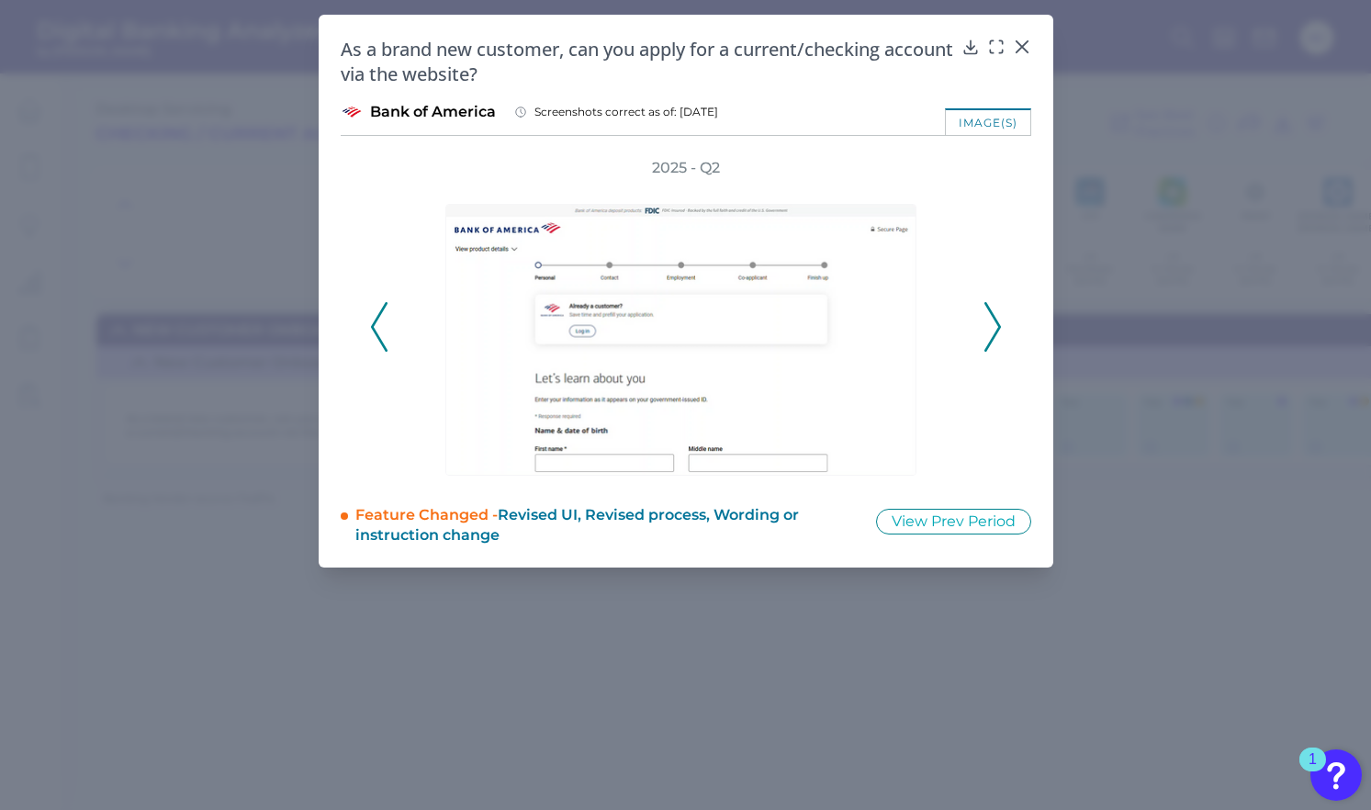
click at [990, 312] on polyline at bounding box center [992, 326] width 14 height 47
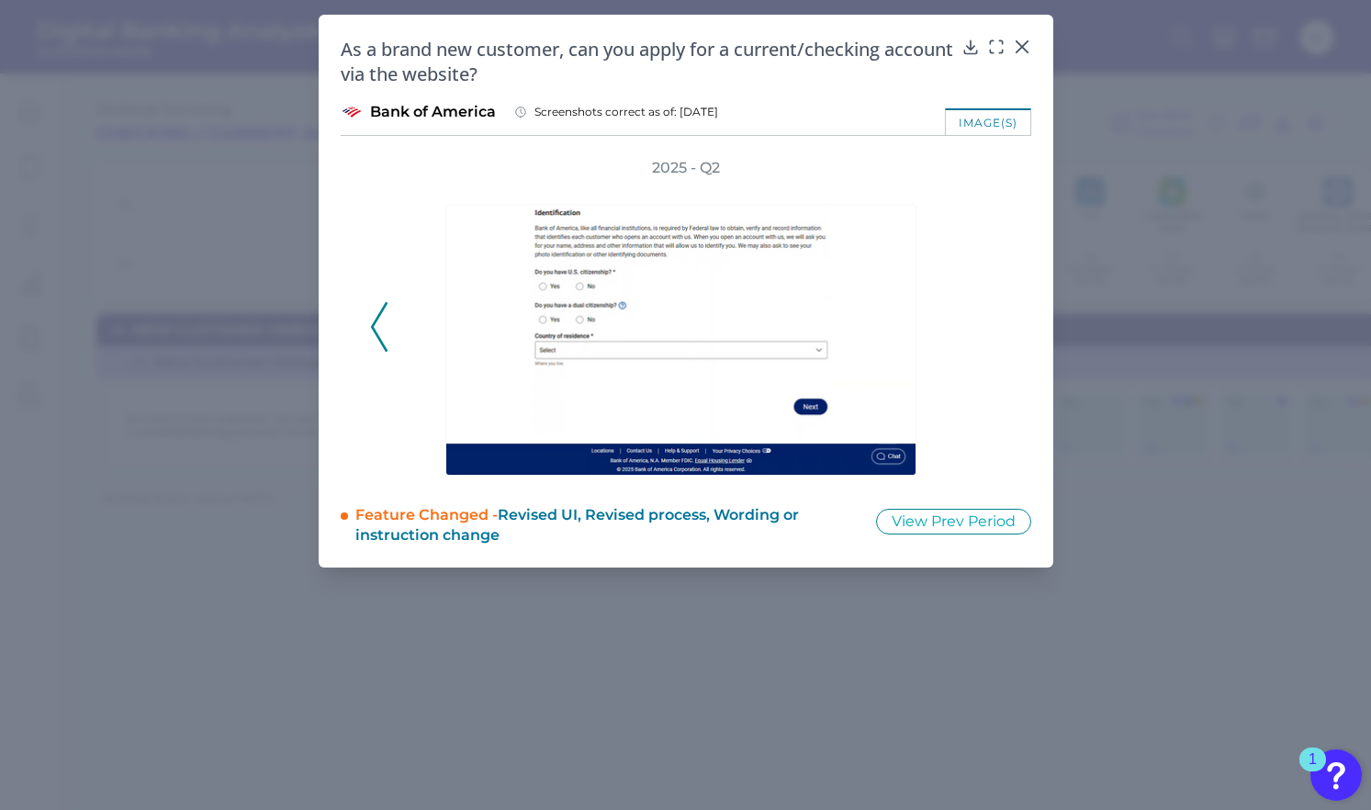
click at [990, 312] on div "2025 - Q2" at bounding box center [686, 317] width 632 height 318
click at [1029, 48] on icon at bounding box center [1022, 47] width 18 height 18
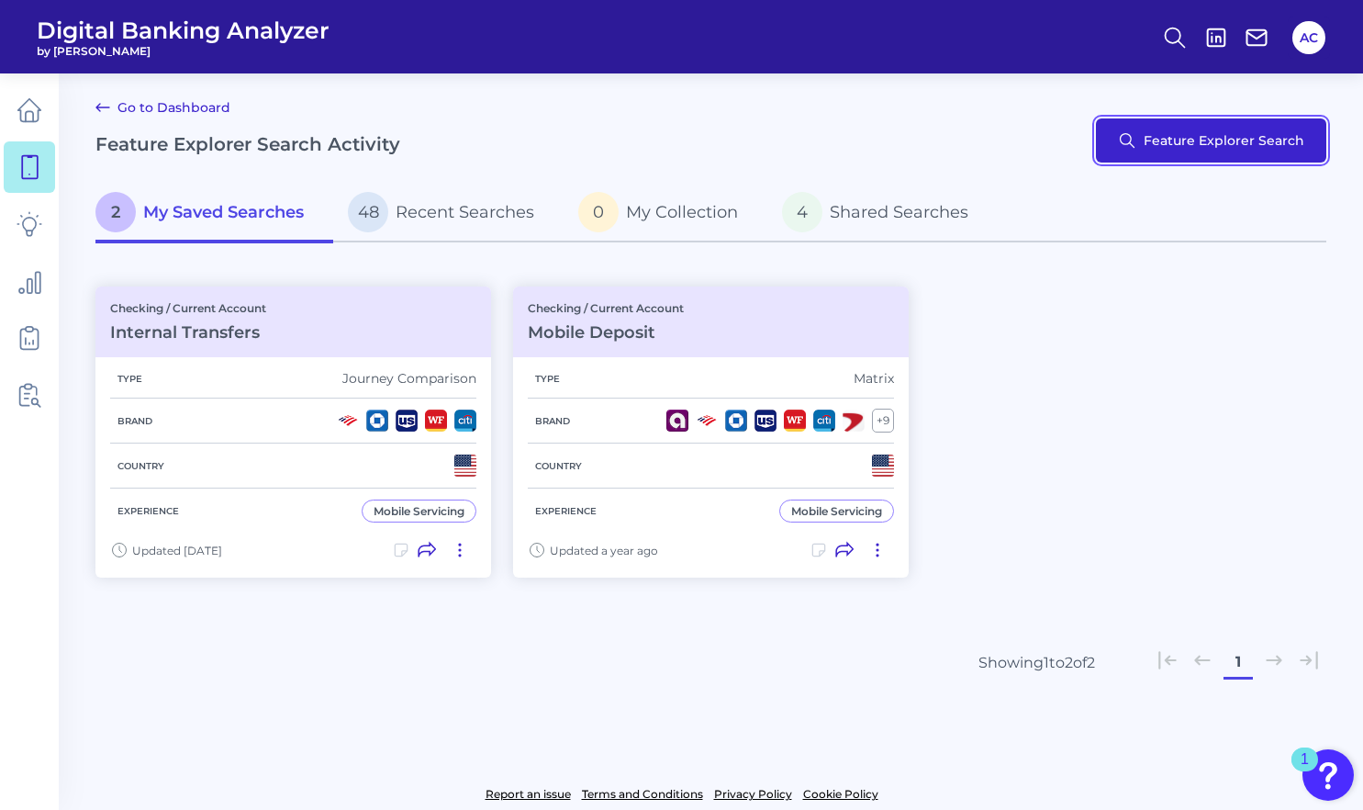
click at [1225, 140] on button "Feature Explorer Search" at bounding box center [1211, 140] width 230 height 44
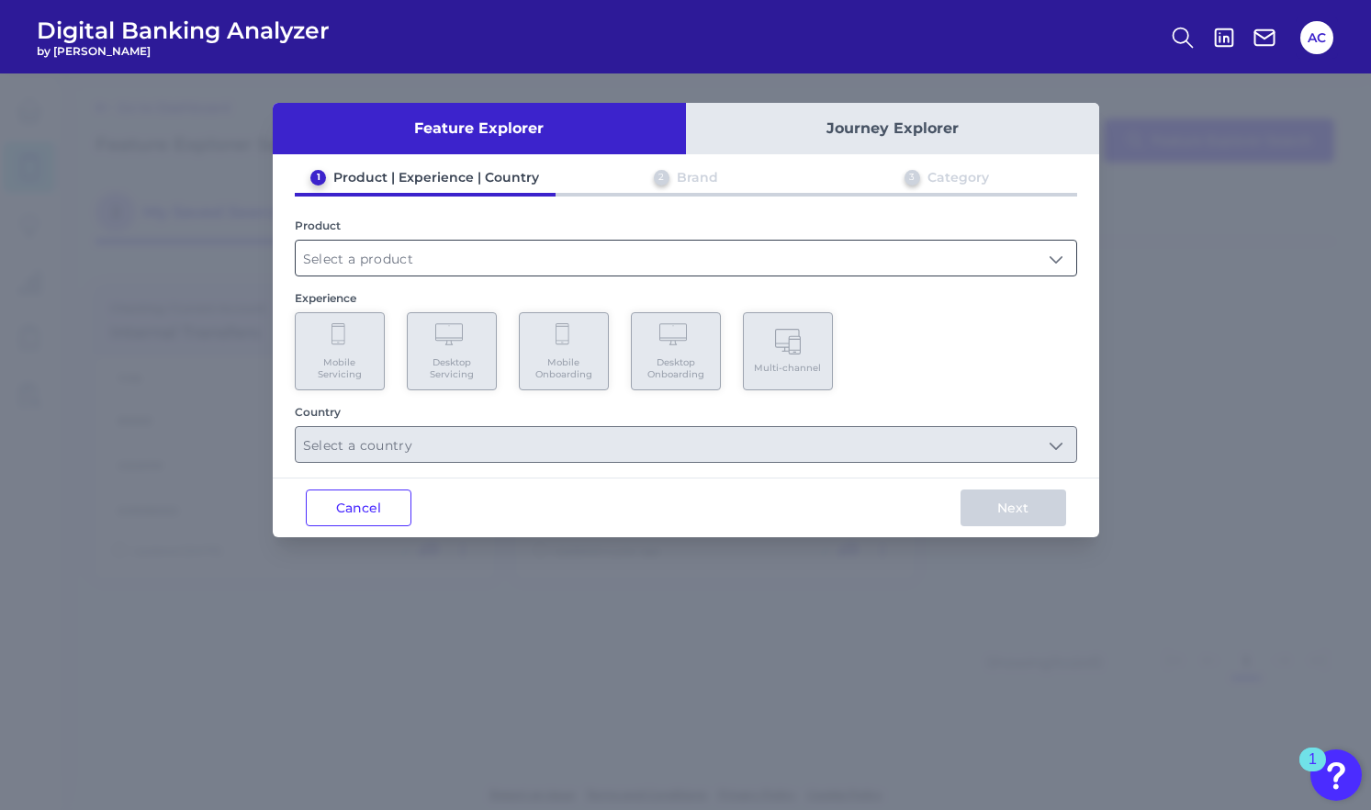
click at [614, 272] on input "text" at bounding box center [686, 258] width 780 height 35
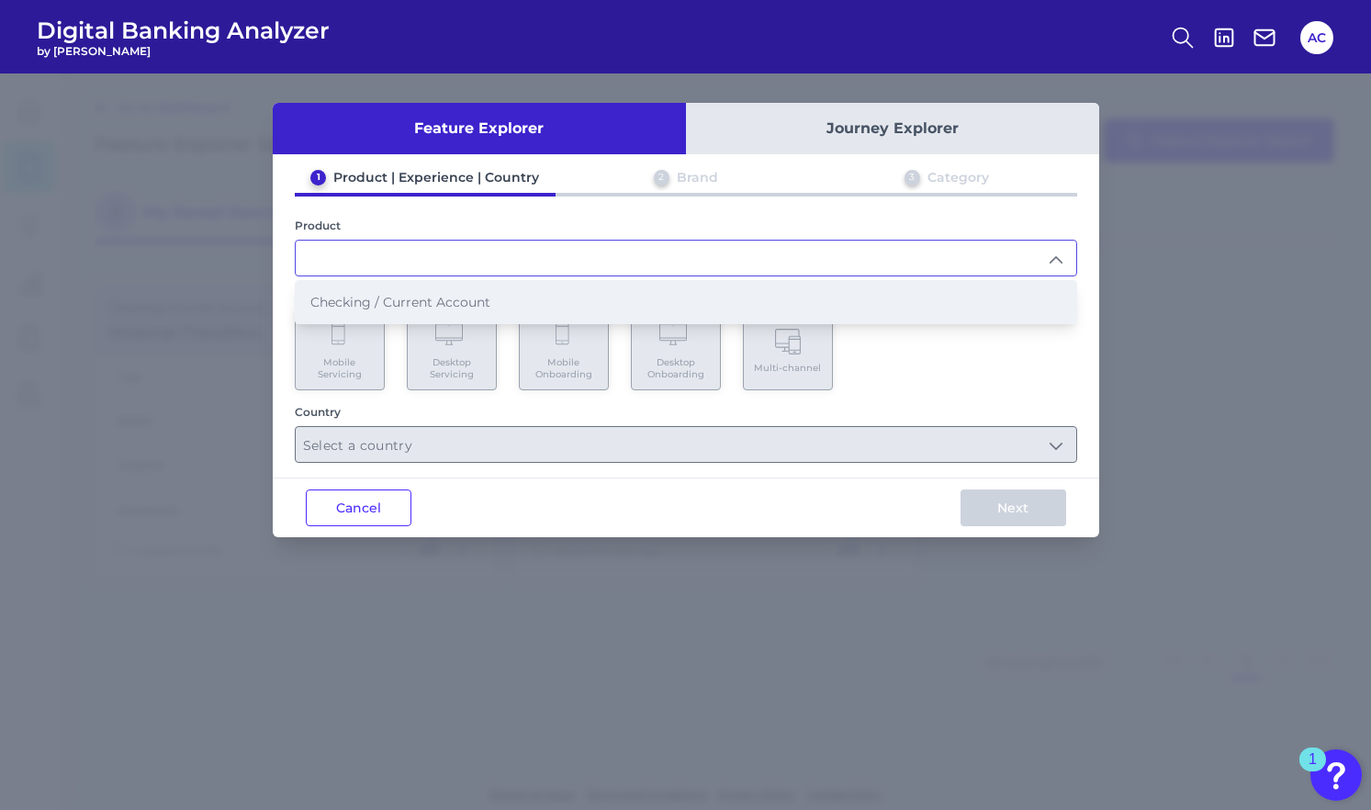
click at [551, 316] on li "Checking / Current Account" at bounding box center [686, 302] width 780 height 42
type input "Checking / Current Account"
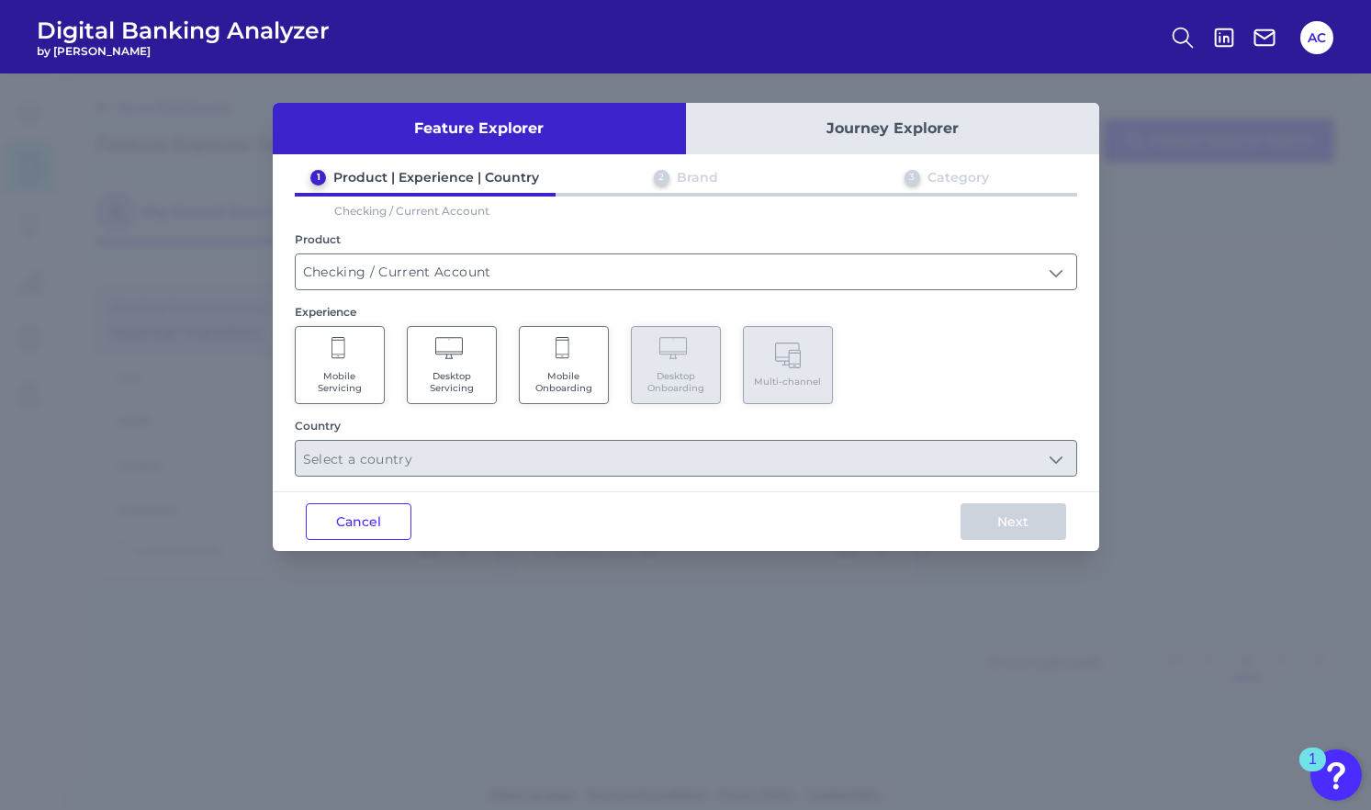
click at [537, 347] on Onboarding "Mobile Onboarding" at bounding box center [564, 365] width 90 height 78
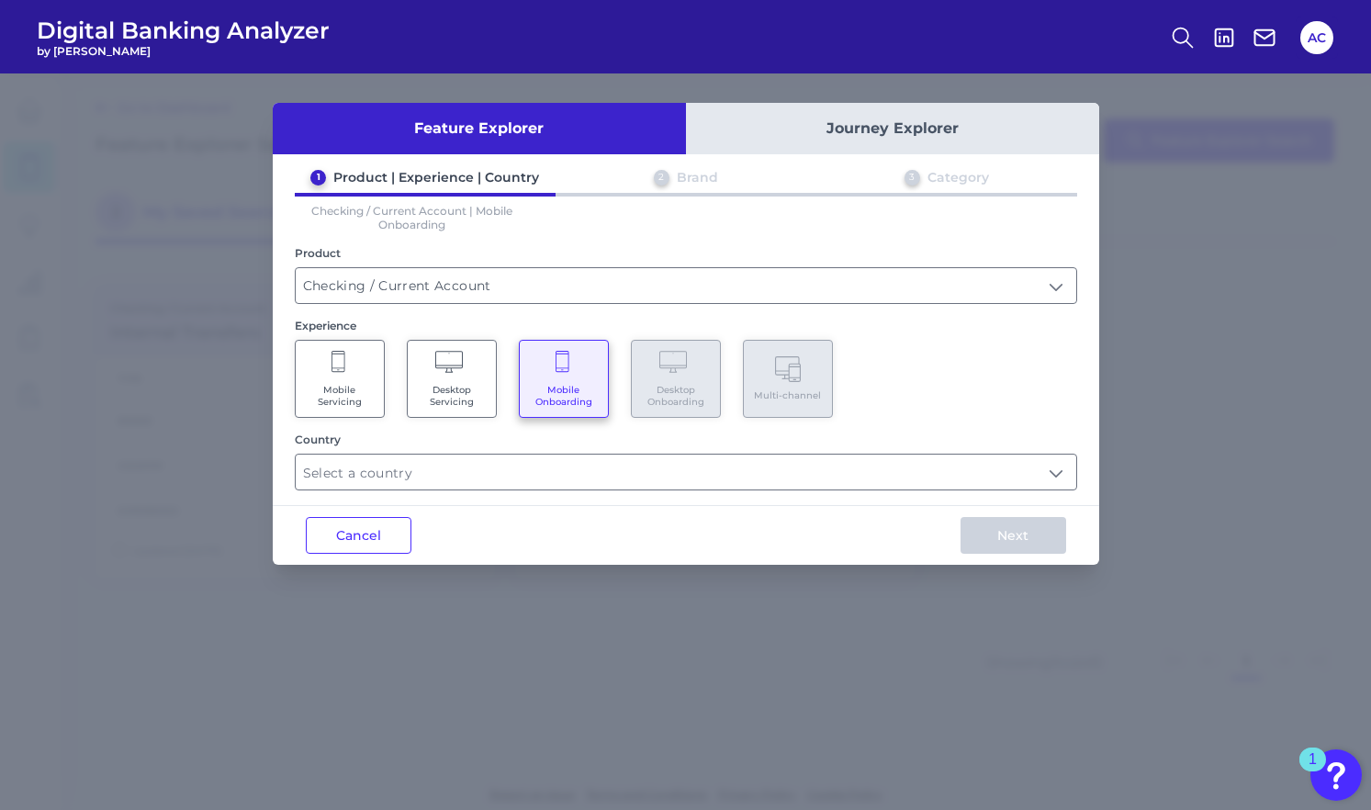
click at [451, 377] on Servicing "Desktop Servicing" at bounding box center [452, 379] width 90 height 78
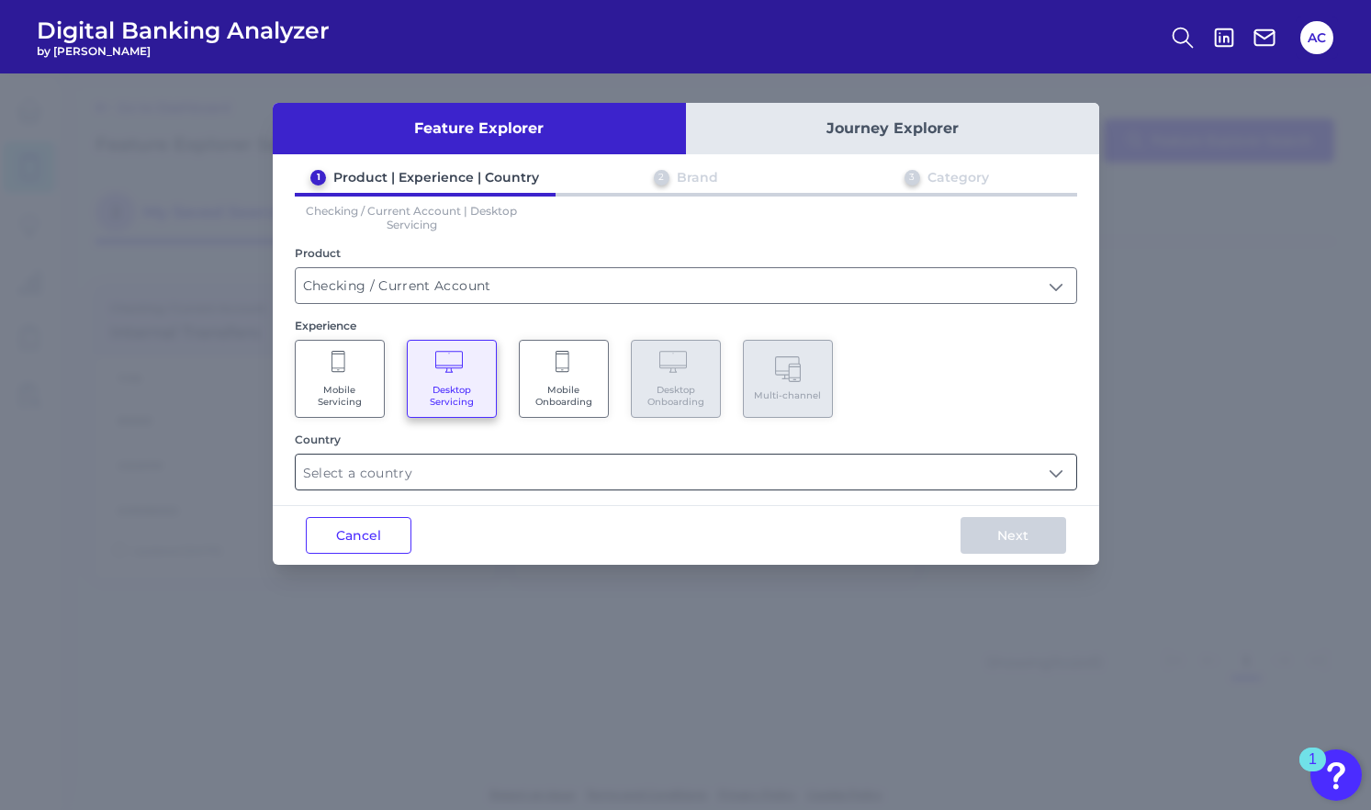
click at [426, 476] on input "text" at bounding box center [686, 471] width 780 height 35
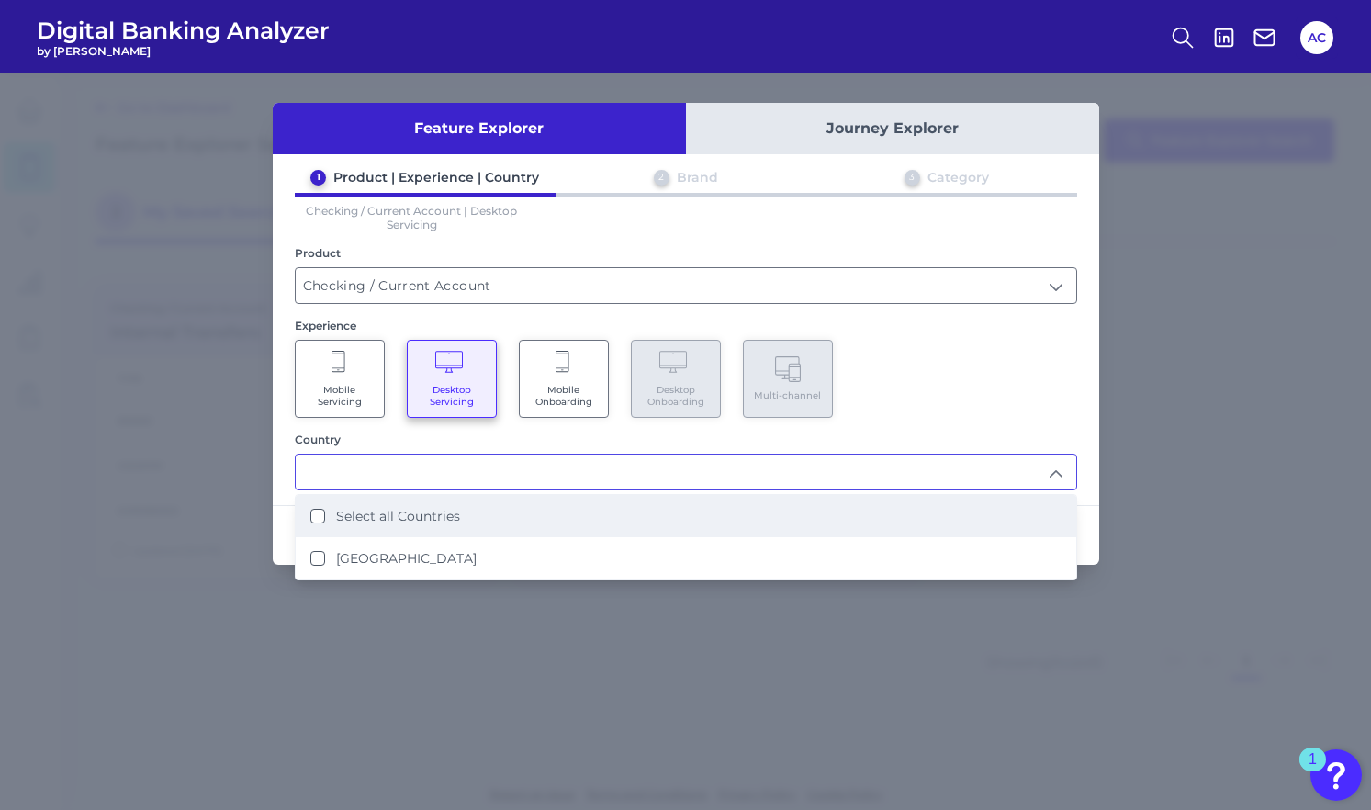
click at [394, 525] on li "Select all Countries" at bounding box center [686, 516] width 780 height 42
type input "Select all Countries"
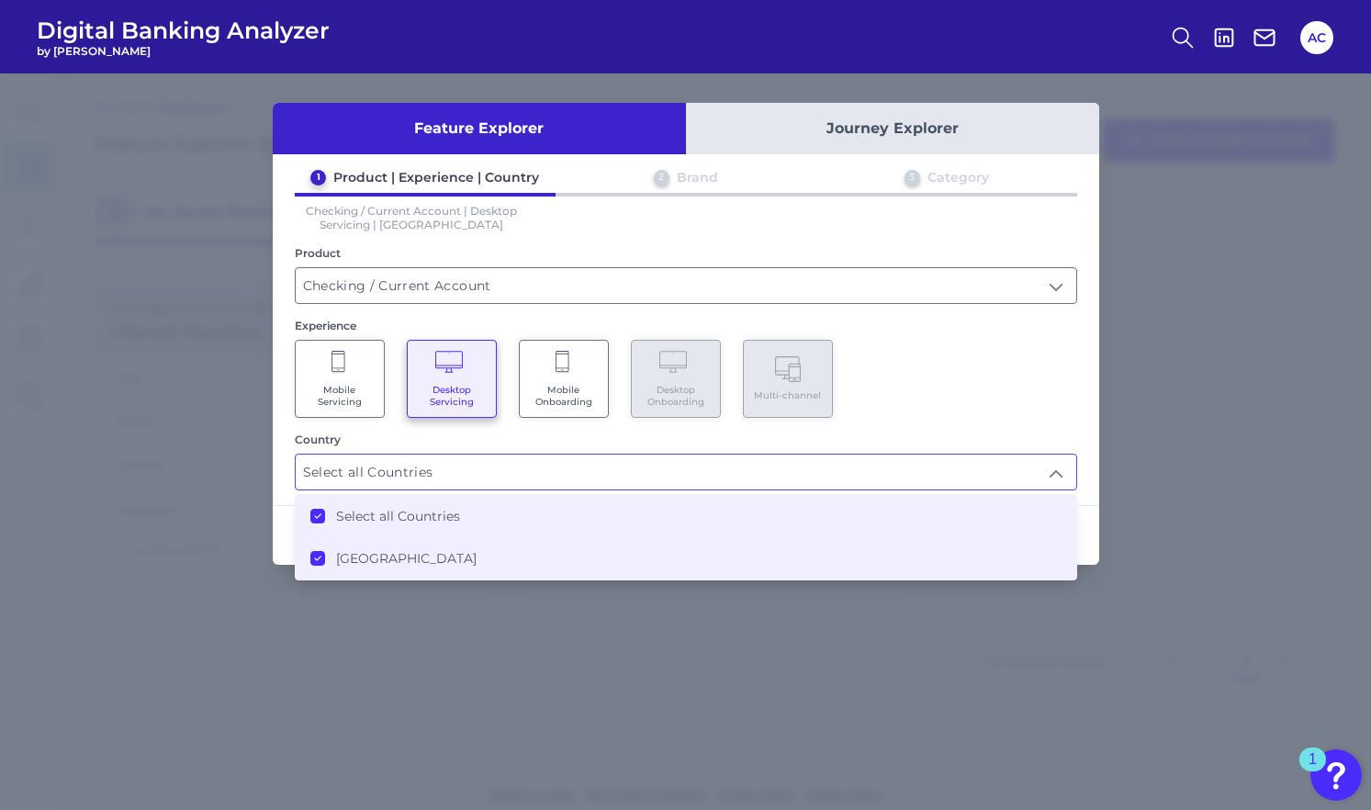
click at [1028, 411] on div "Mobile Servicing Desktop Servicing Mobile Onboarding Desktop Onboarding Multi-c…" at bounding box center [686, 379] width 782 height 78
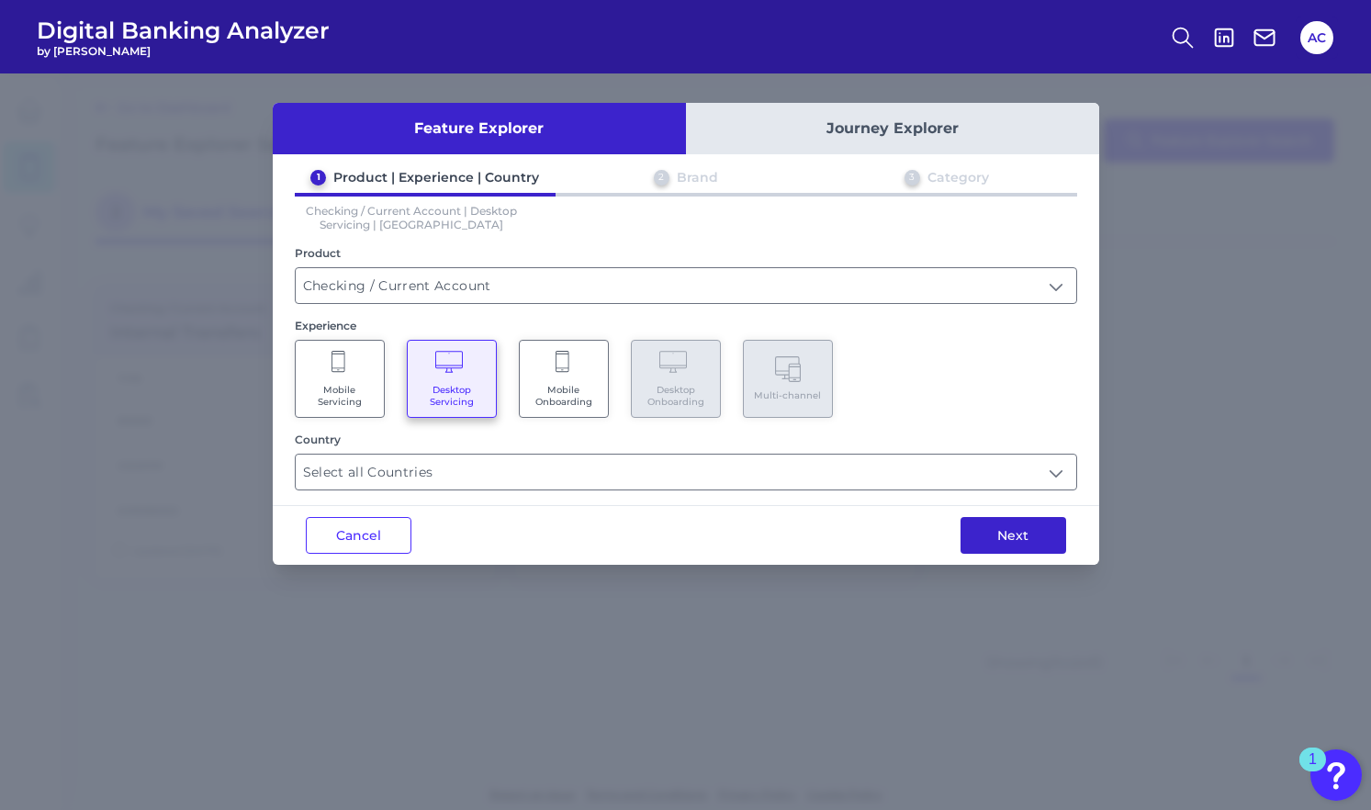
click at [1017, 536] on button "Next" at bounding box center [1013, 535] width 106 height 37
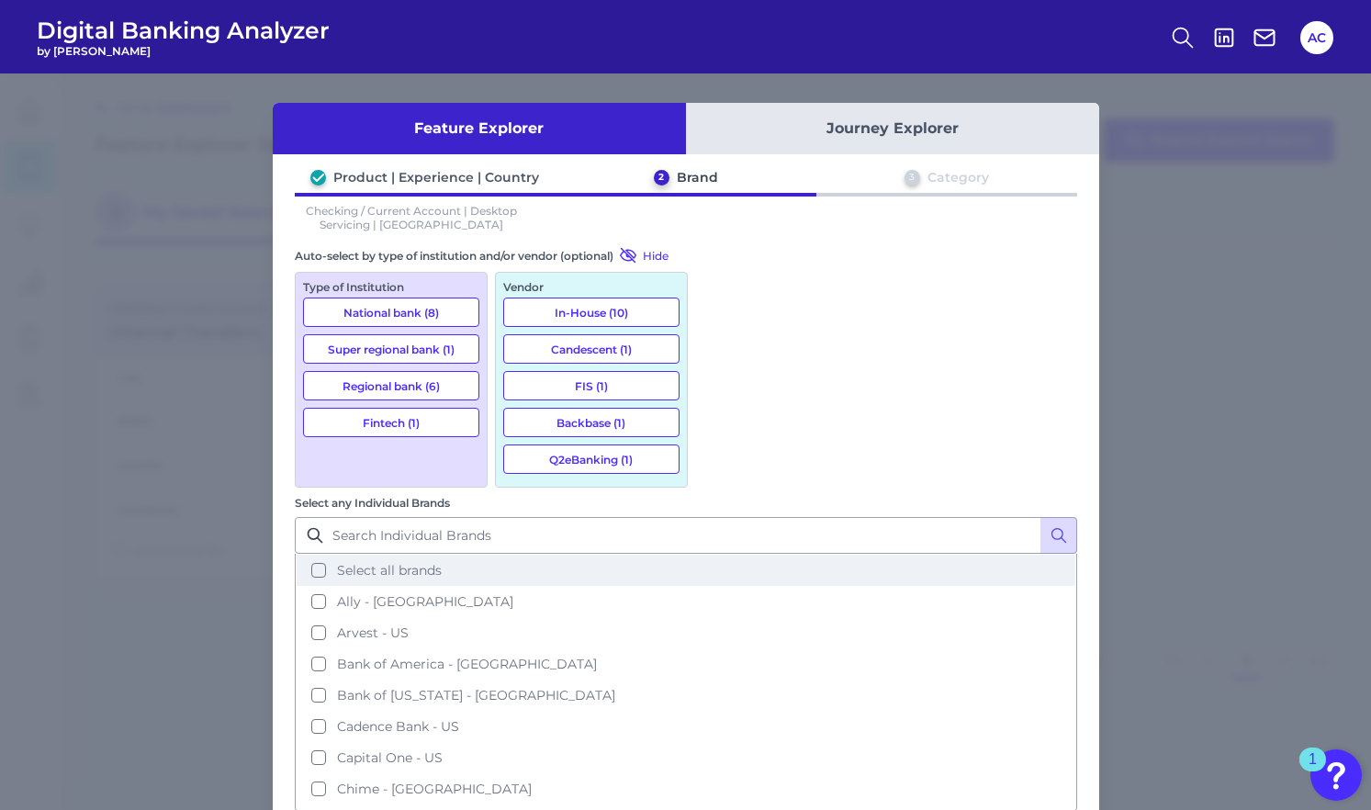
click at [716, 555] on button "Select all brands" at bounding box center [686, 570] width 779 height 31
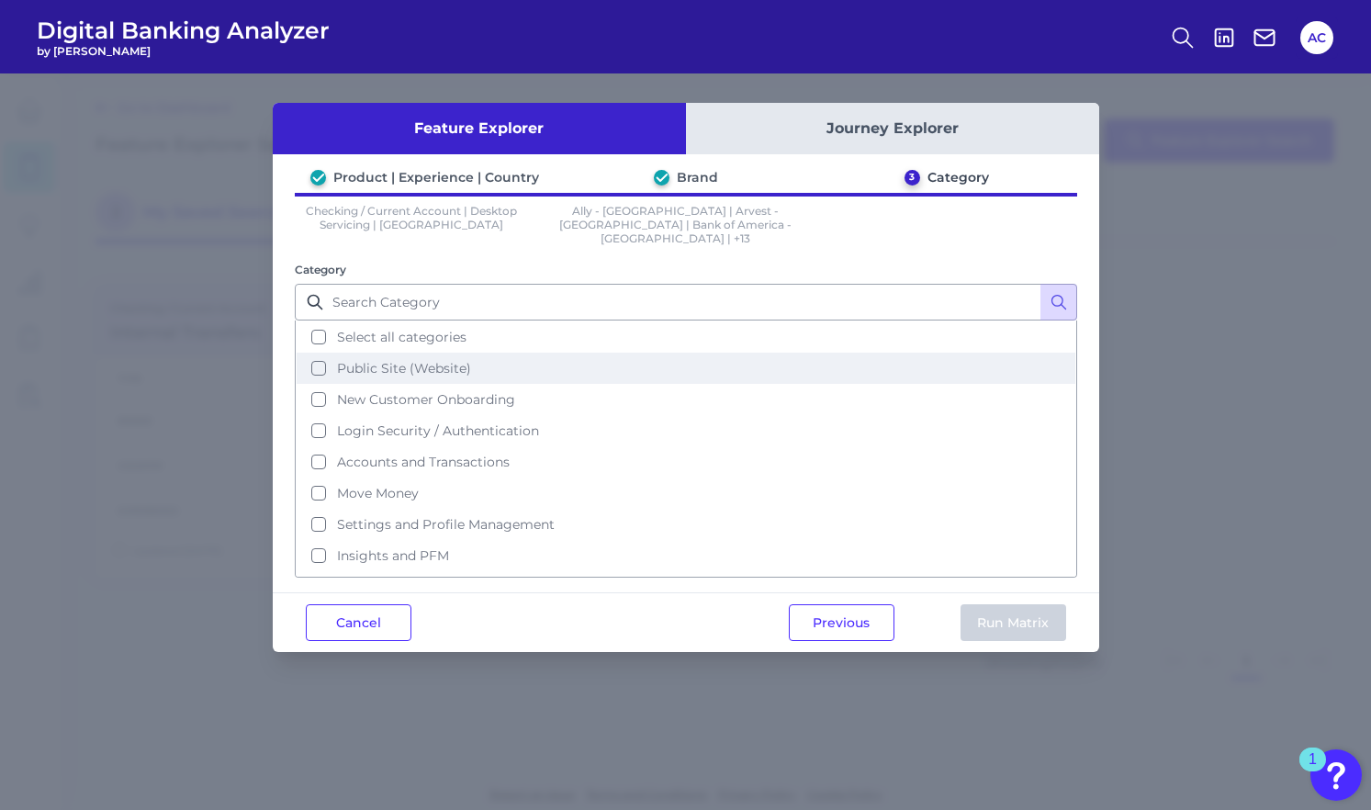
scroll to position [79, 0]
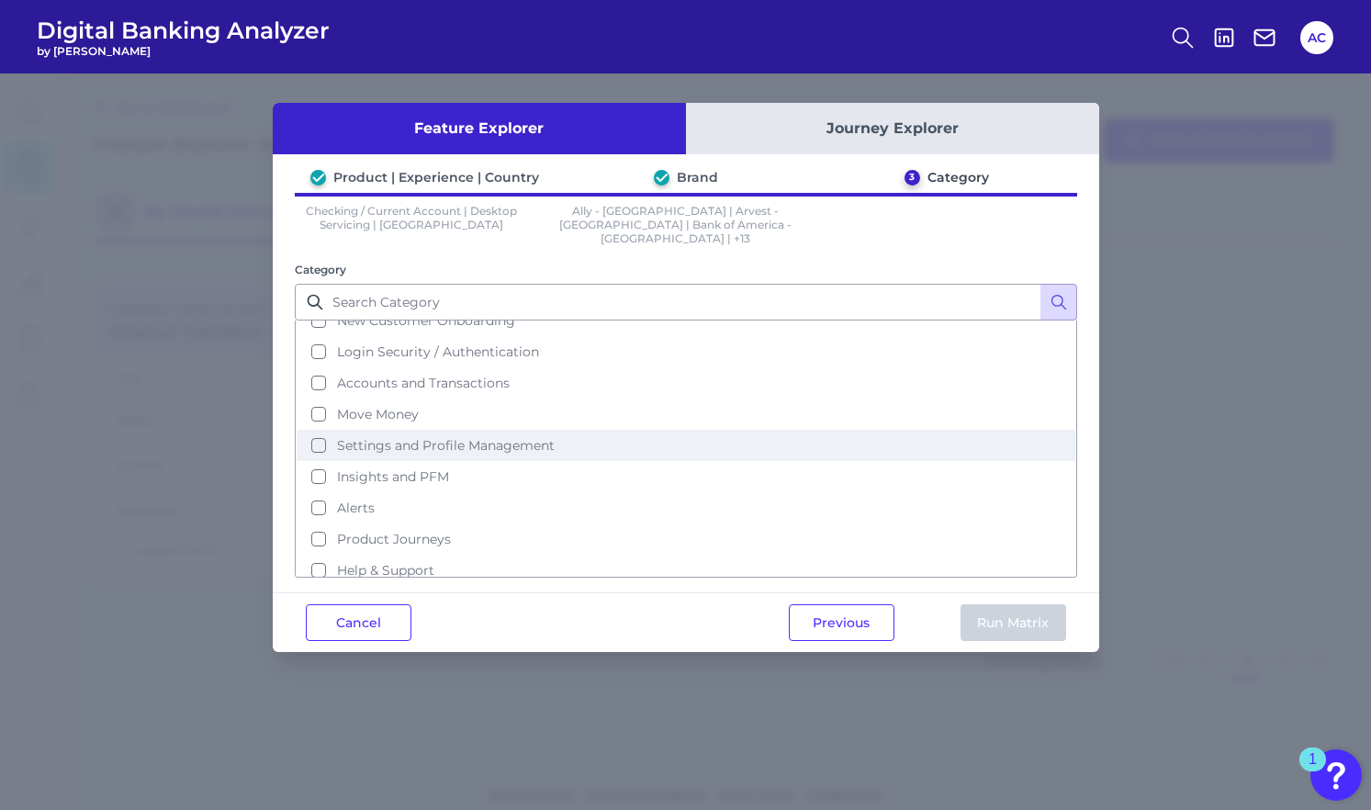
click at [414, 437] on span "Settings and Profile Management" at bounding box center [446, 445] width 218 height 17
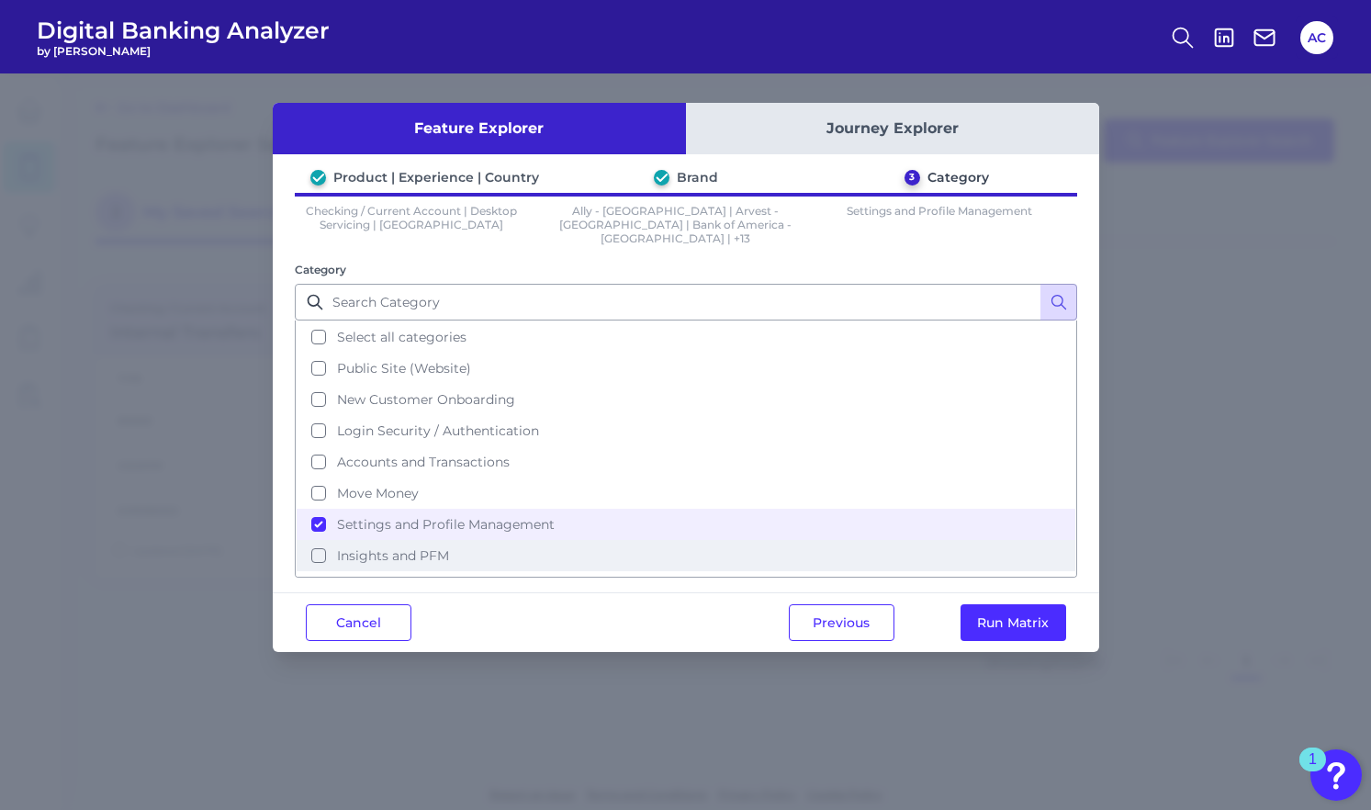
scroll to position [2, 0]
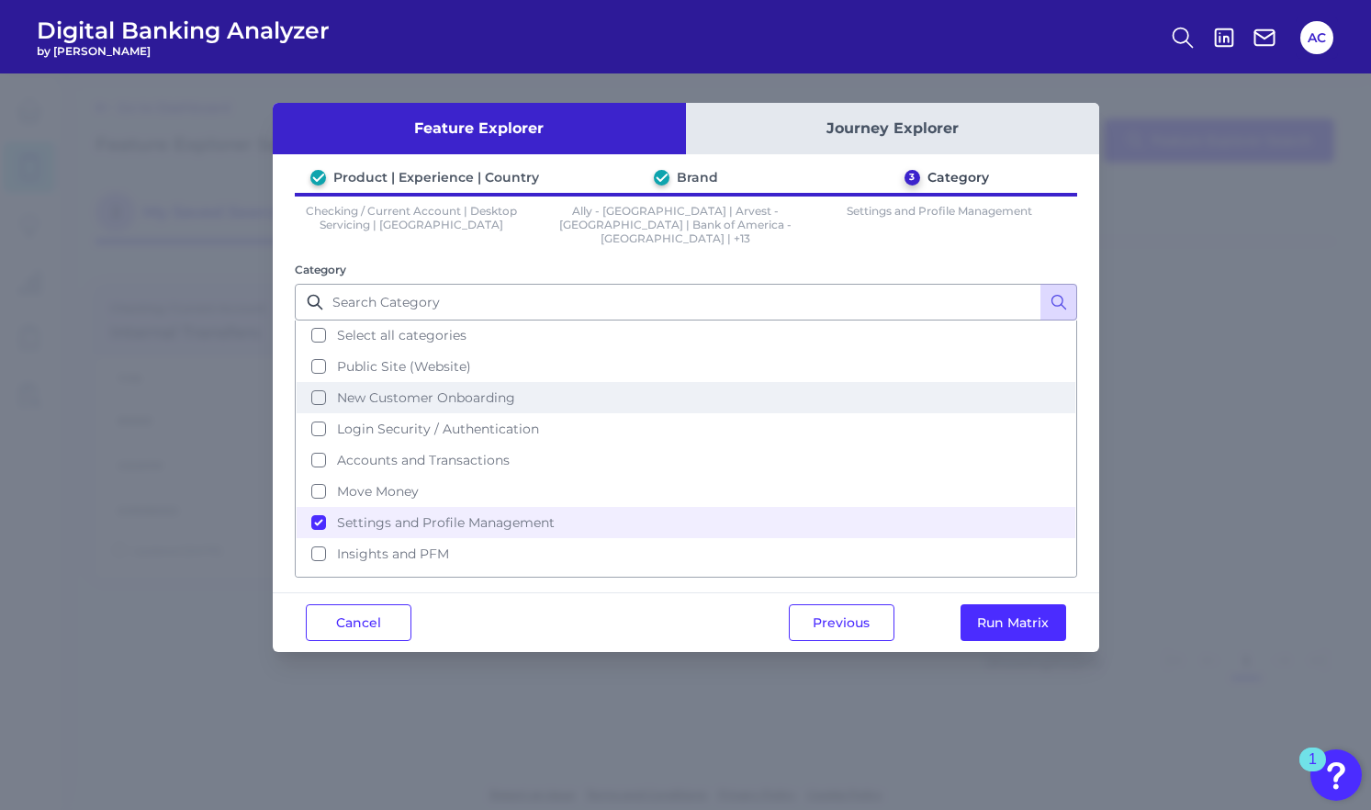
click at [839, 387] on button "New Customer Onboarding" at bounding box center [686, 397] width 779 height 31
click at [995, 607] on button "Run Matrix" at bounding box center [1013, 622] width 106 height 37
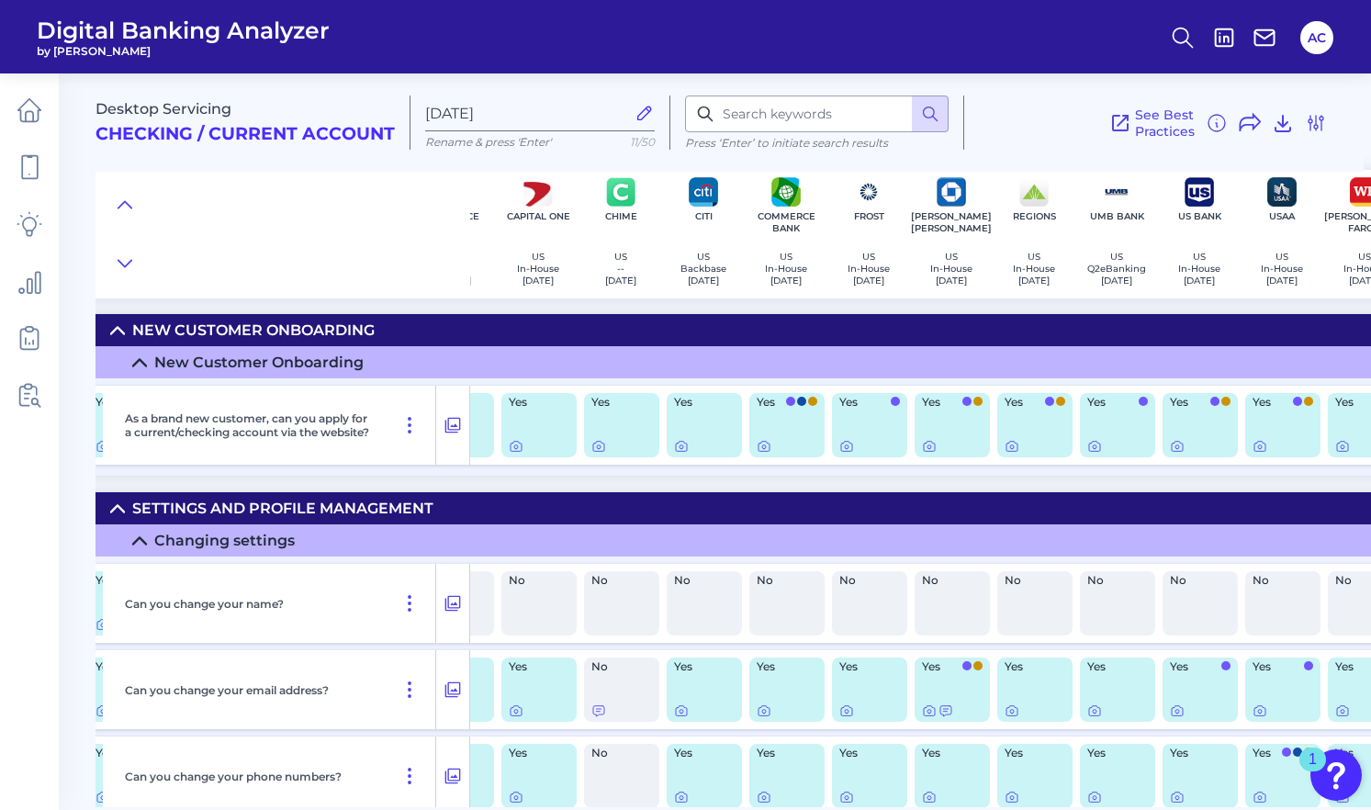
scroll to position [0, 438]
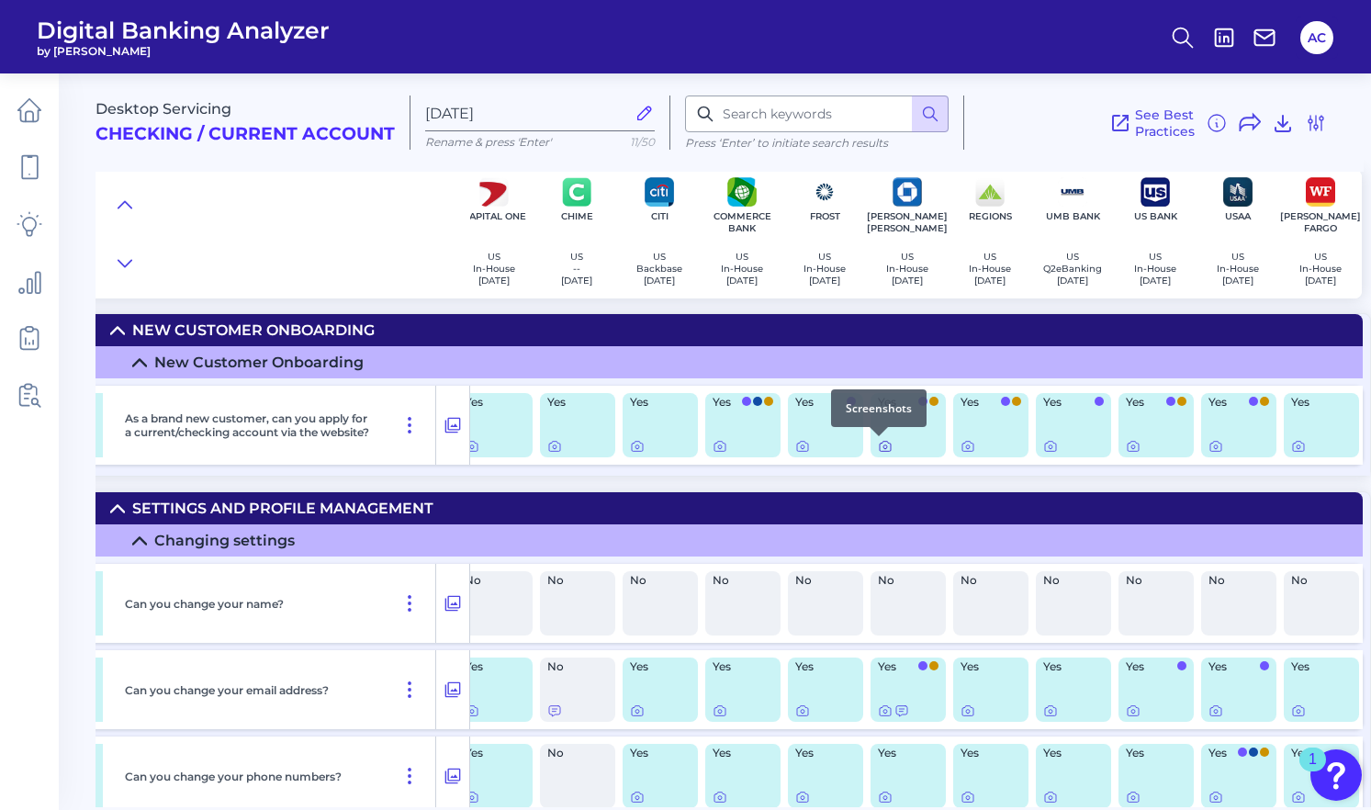
click at [883, 446] on icon at bounding box center [885, 447] width 4 height 4
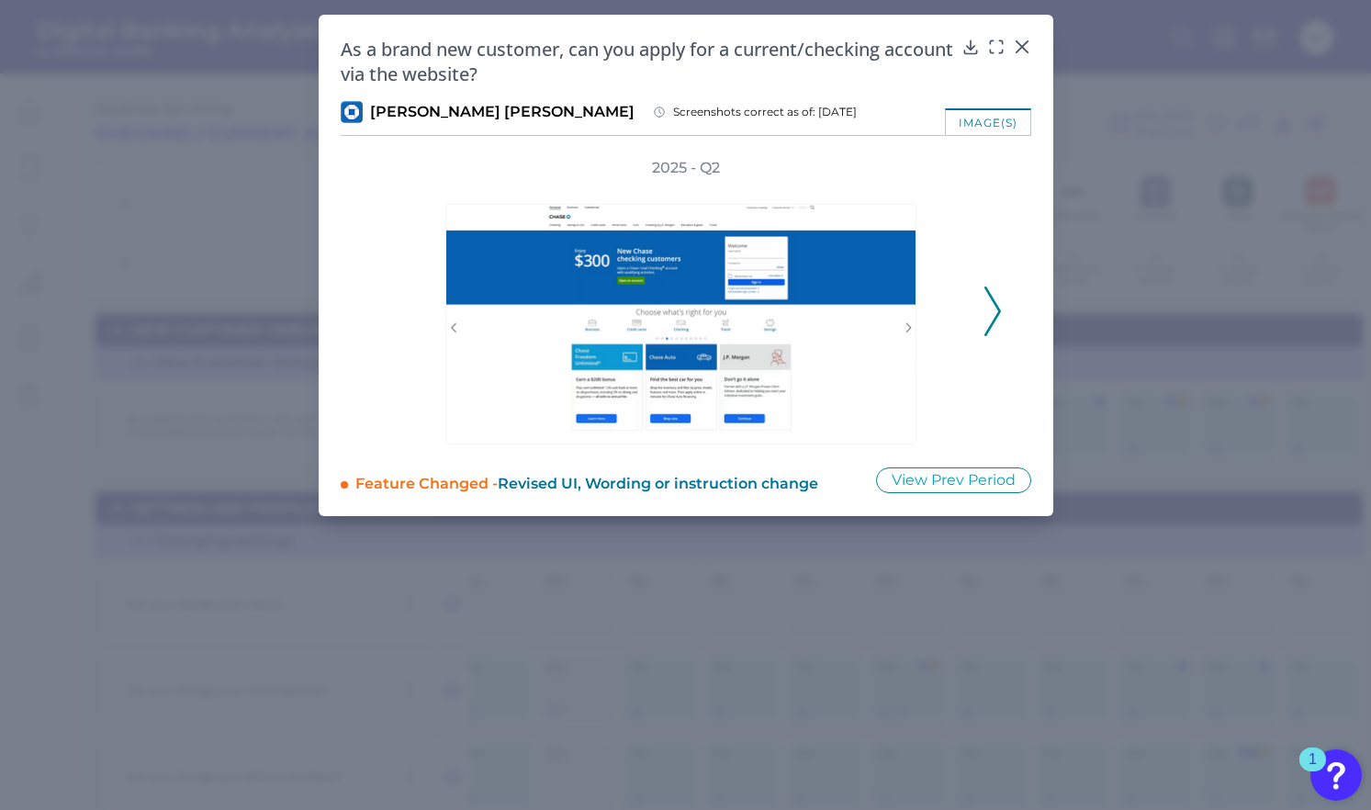
click at [1003, 307] on div "2025 - Q2" at bounding box center [686, 301] width 690 height 286
click at [987, 314] on icon at bounding box center [992, 311] width 17 height 50
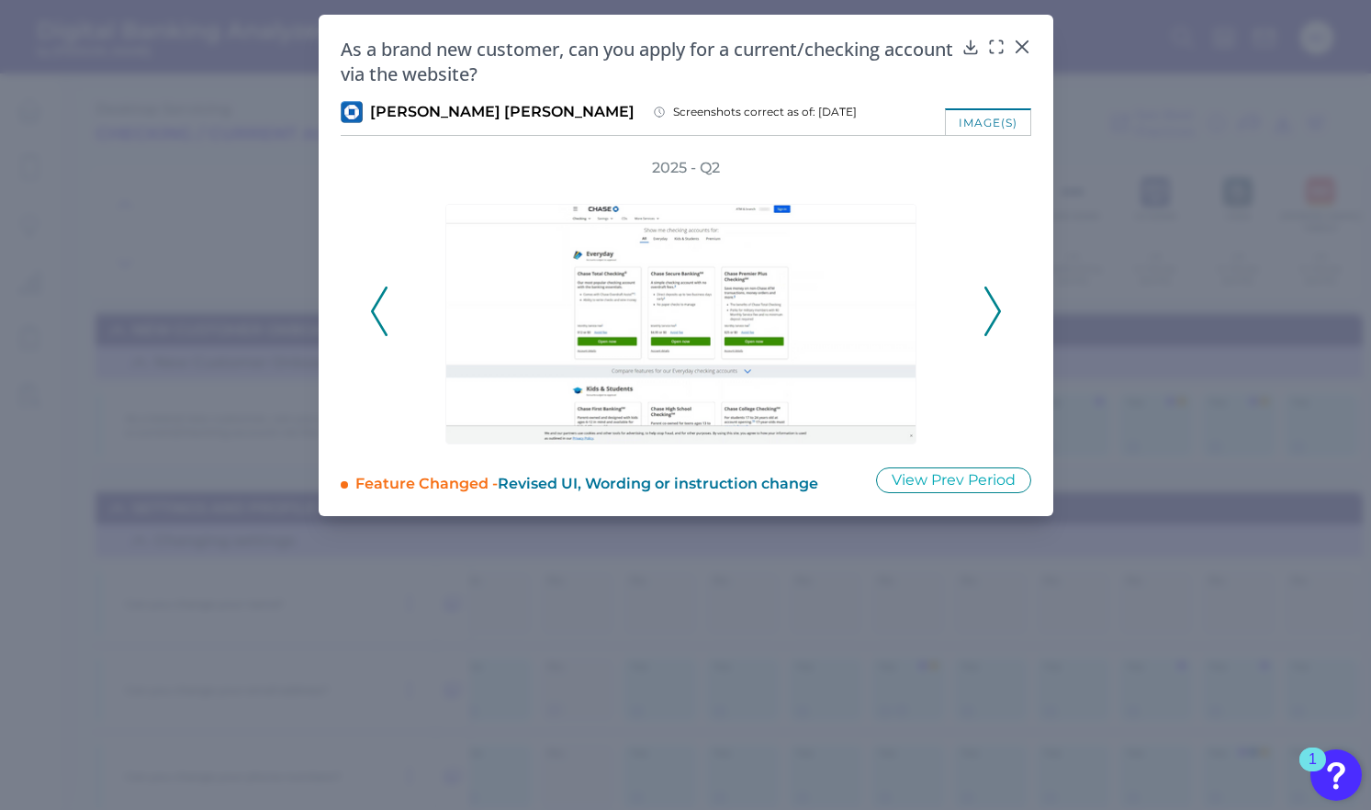
click at [987, 314] on icon at bounding box center [992, 311] width 17 height 50
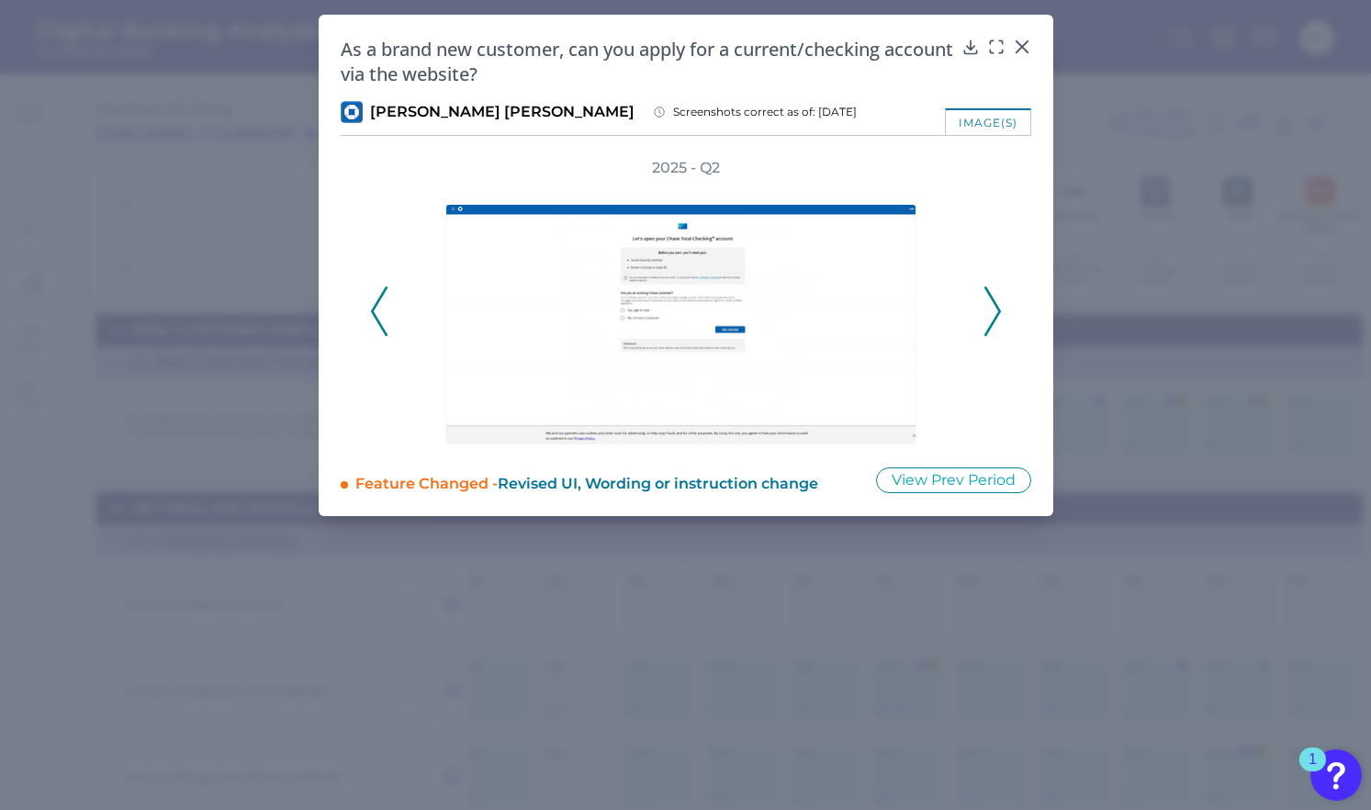
click at [988, 315] on icon at bounding box center [992, 311] width 17 height 50
click at [988, 316] on div "2025 - Q2" at bounding box center [686, 301] width 632 height 286
